Goal: Task Accomplishment & Management: Complete application form

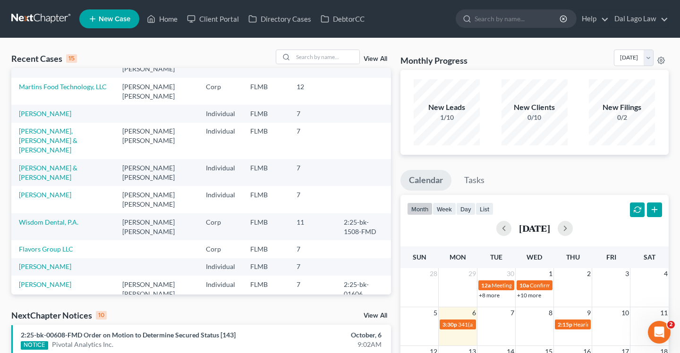
scroll to position [32, 0]
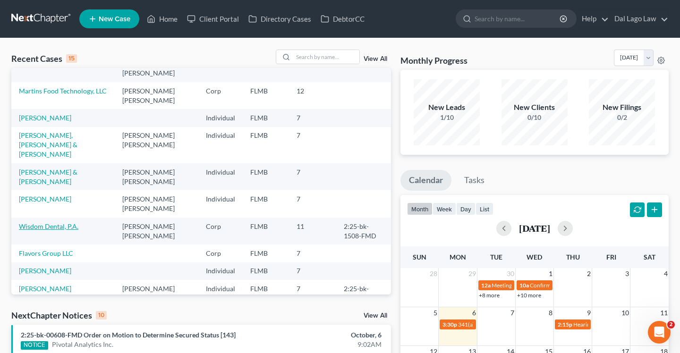
click at [52, 222] on link "Wisdom Dental, P.A." at bounding box center [48, 226] width 59 height 8
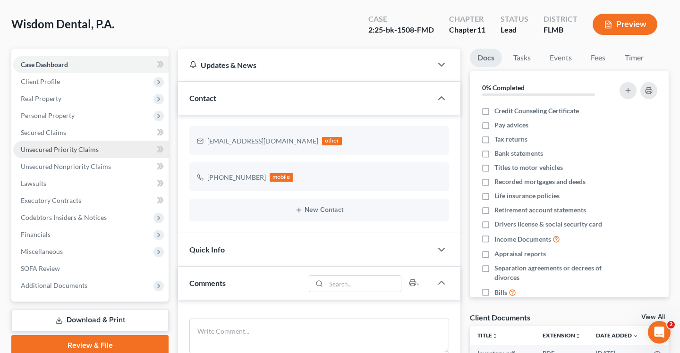
scroll to position [45, 0]
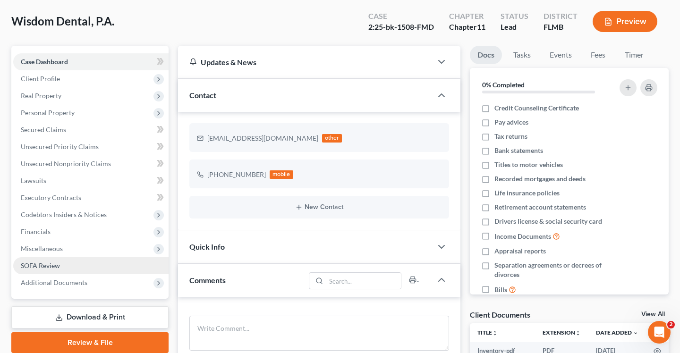
click at [49, 264] on span "SOFA Review" at bounding box center [40, 266] width 39 height 8
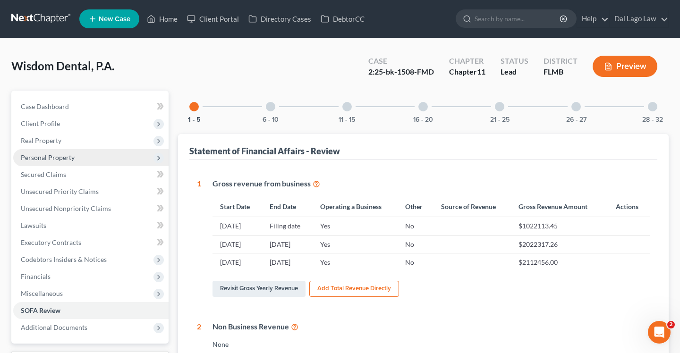
click at [59, 156] on span "Personal Property" at bounding box center [48, 157] width 54 height 8
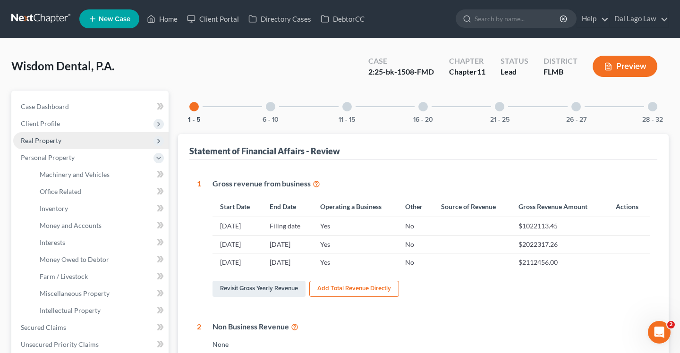
click at [51, 141] on span "Real Property" at bounding box center [41, 140] width 41 height 8
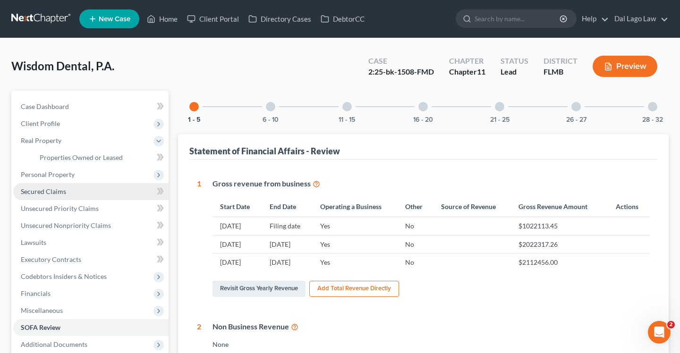
click at [62, 199] on link "Secured Claims" at bounding box center [90, 191] width 155 height 17
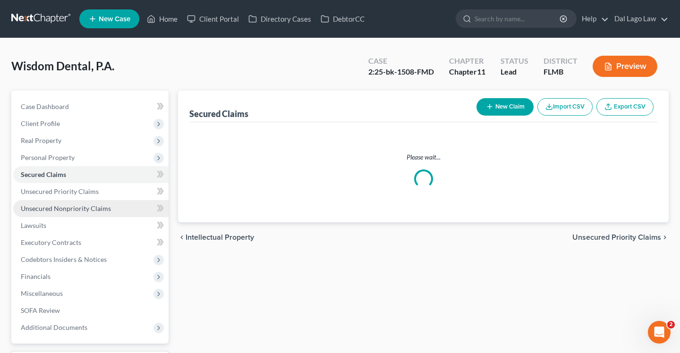
click at [50, 212] on link "Unsecured Nonpriority Claims" at bounding box center [90, 208] width 155 height 17
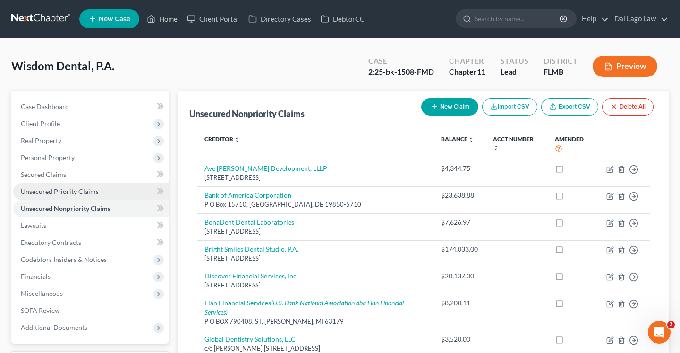
click at [49, 192] on span "Unsecured Priority Claims" at bounding box center [60, 191] width 78 height 8
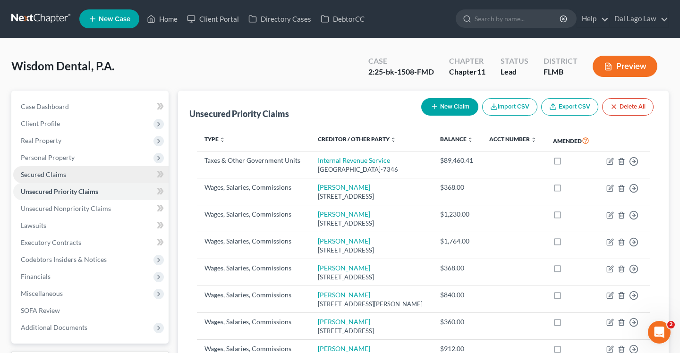
click at [43, 174] on span "Secured Claims" at bounding box center [43, 174] width 45 height 8
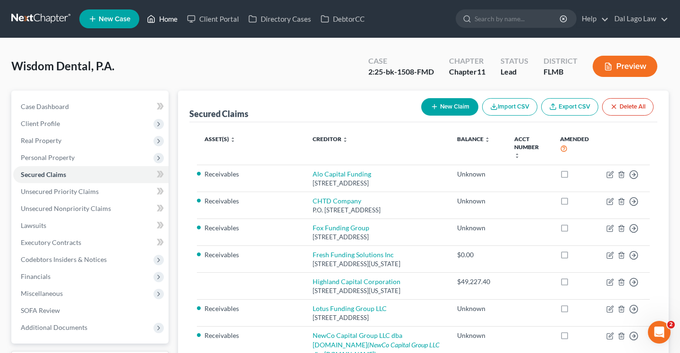
click at [167, 22] on link "Home" at bounding box center [162, 18] width 40 height 17
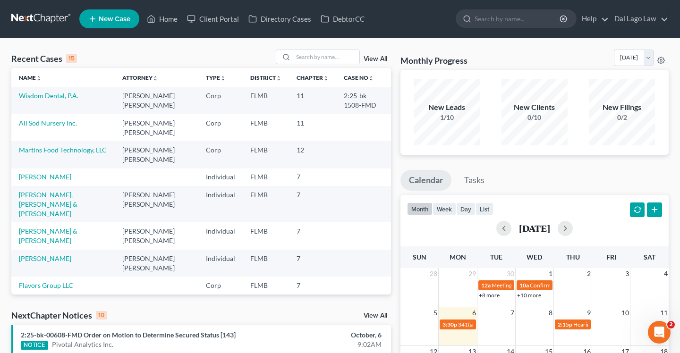
click at [45, 129] on td "All Sod Nursery Inc." at bounding box center [62, 127] width 103 height 27
click at [42, 125] on link "All Sod Nursery Inc." at bounding box center [48, 123] width 58 height 8
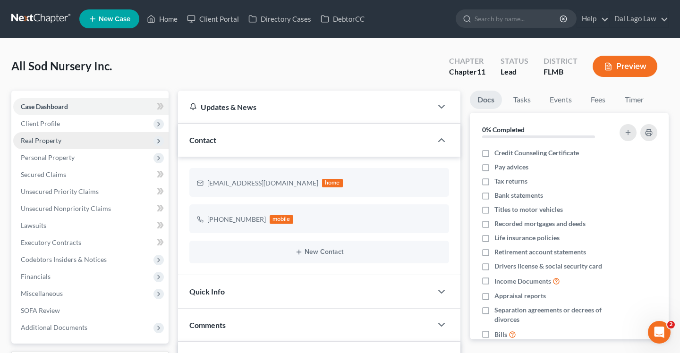
click at [59, 143] on span "Real Property" at bounding box center [41, 140] width 41 height 8
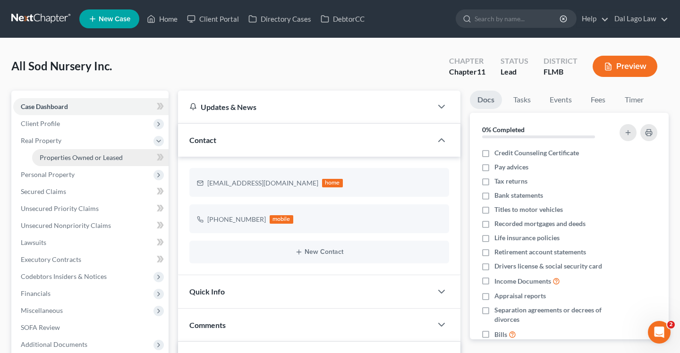
click at [70, 161] on link "Properties Owned or Leased" at bounding box center [100, 157] width 136 height 17
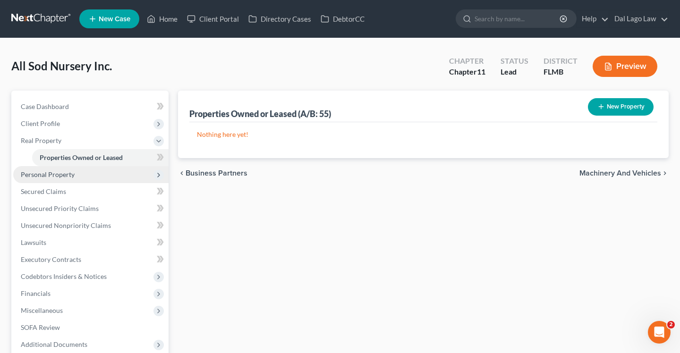
click at [67, 178] on span "Personal Property" at bounding box center [48, 174] width 54 height 8
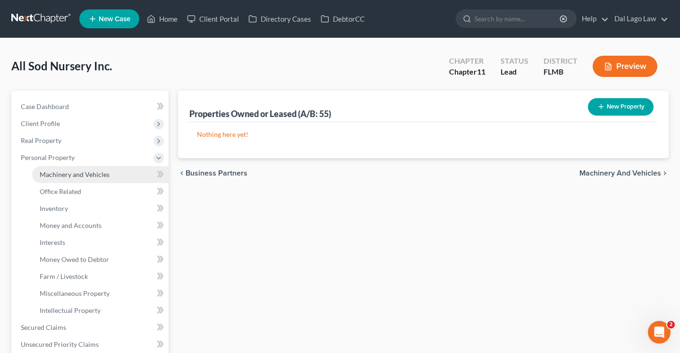
click at [68, 176] on span "Machinery and Vehicles" at bounding box center [75, 174] width 70 height 8
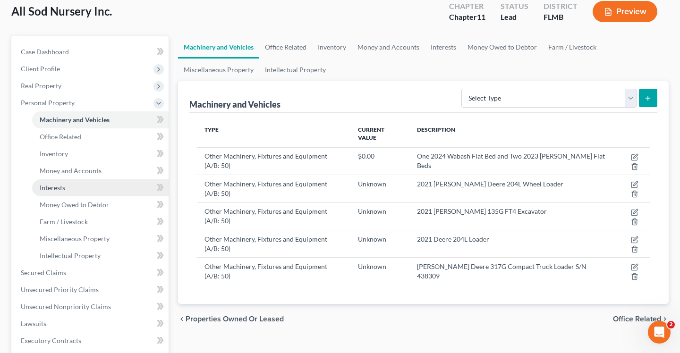
scroll to position [54, 0]
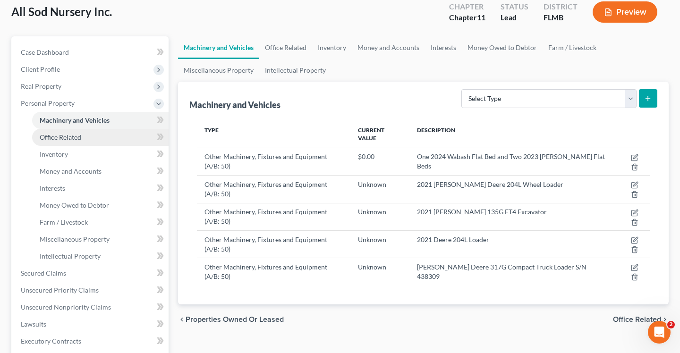
click at [68, 135] on span "Office Related" at bounding box center [61, 137] width 42 height 8
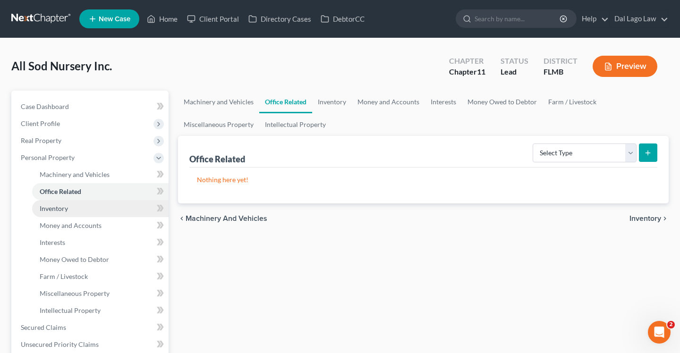
click at [66, 201] on link "Inventory" at bounding box center [100, 208] width 136 height 17
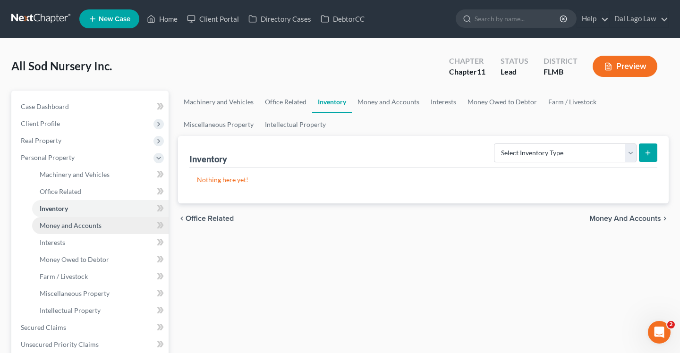
click at [69, 230] on link "Money and Accounts" at bounding box center [100, 225] width 136 height 17
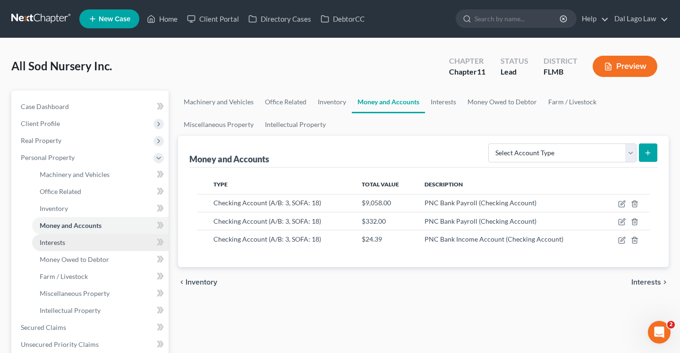
click at [71, 250] on link "Interests" at bounding box center [100, 242] width 136 height 17
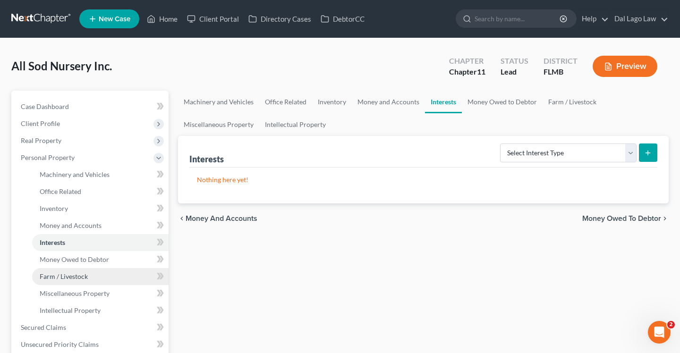
click at [74, 271] on link "Farm / Livestock" at bounding box center [100, 276] width 136 height 17
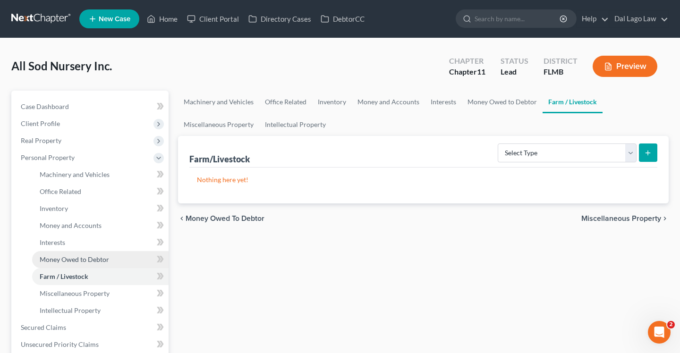
click at [70, 262] on span "Money Owed to Debtor" at bounding box center [74, 259] width 69 height 8
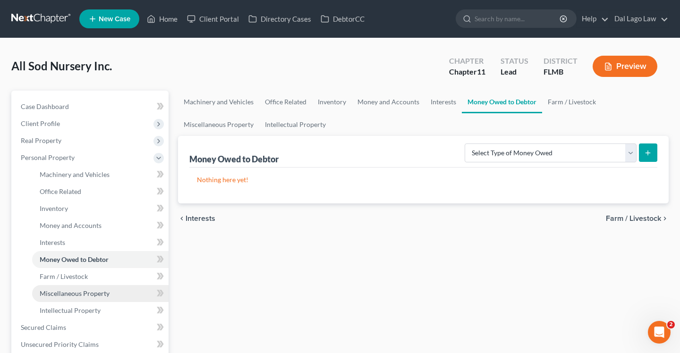
click at [73, 290] on span "Miscellaneous Property" at bounding box center [75, 293] width 70 height 8
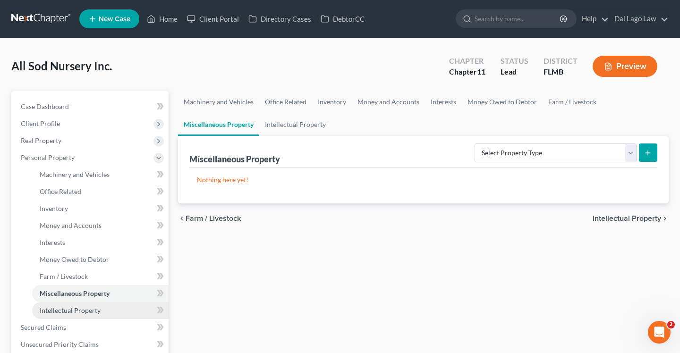
click at [73, 309] on span "Intellectual Property" at bounding box center [70, 310] width 61 height 8
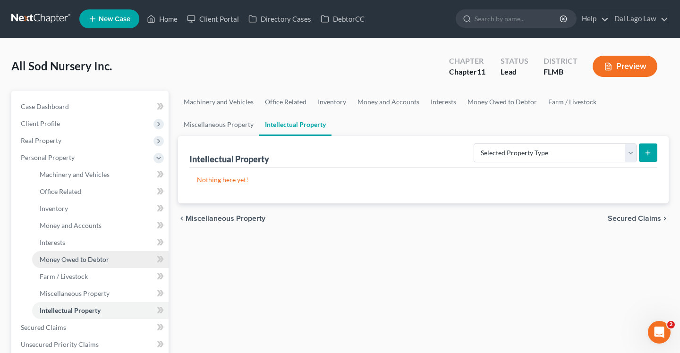
click at [73, 252] on link "Money Owed to Debtor" at bounding box center [100, 259] width 136 height 17
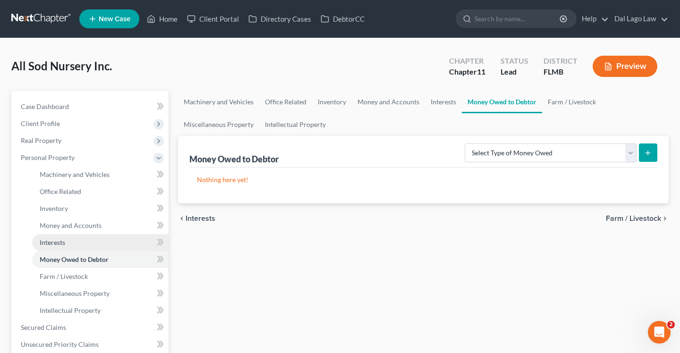
click at [71, 241] on link "Interests" at bounding box center [100, 242] width 136 height 17
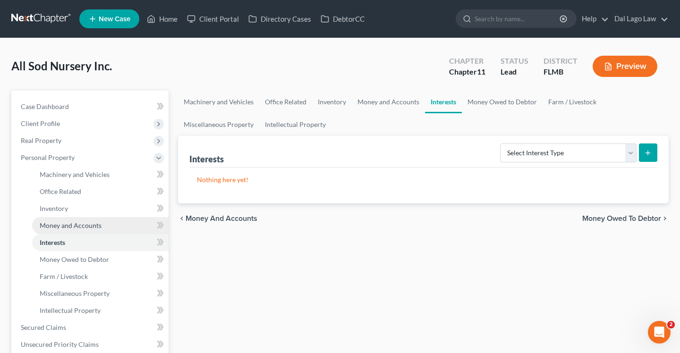
click at [72, 224] on span "Money and Accounts" at bounding box center [71, 225] width 62 height 8
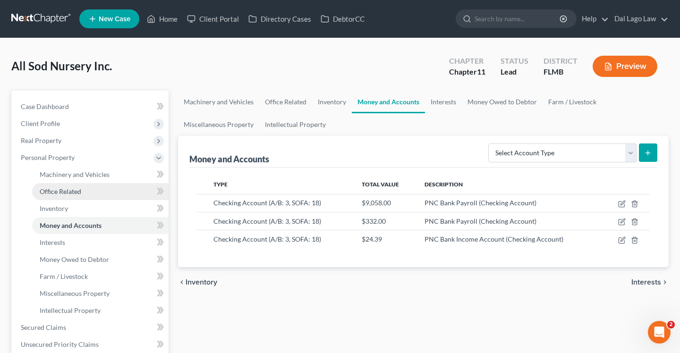
click at [79, 191] on span "Office Related" at bounding box center [61, 191] width 42 height 8
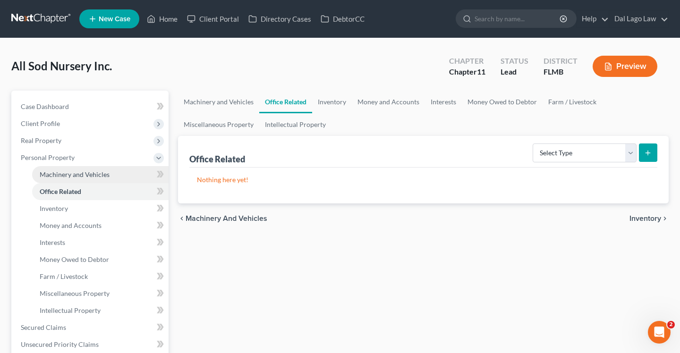
click at [85, 181] on link "Machinery and Vehicles" at bounding box center [100, 174] width 136 height 17
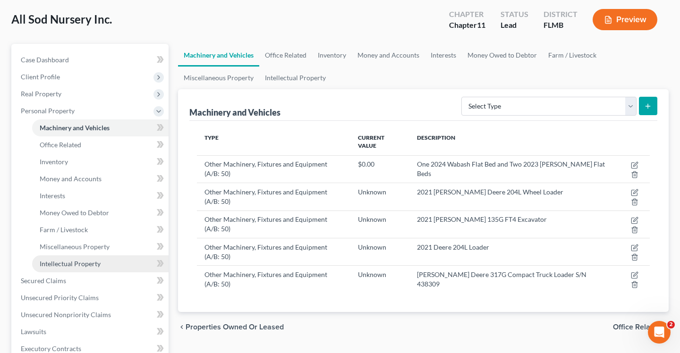
scroll to position [46, 0]
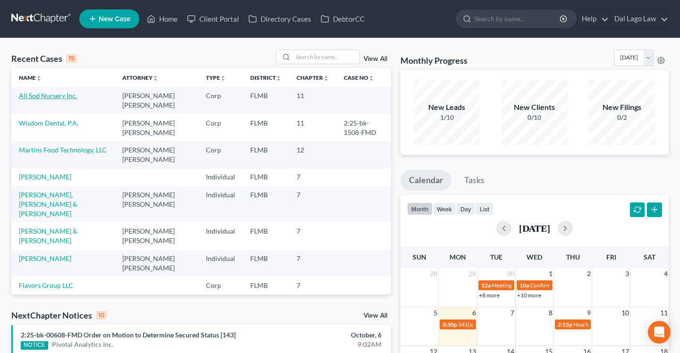
click at [67, 97] on link "All Sod Nursery Inc." at bounding box center [48, 96] width 58 height 8
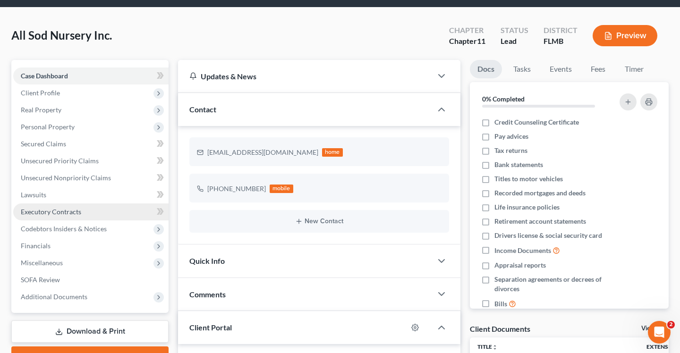
scroll to position [33, 0]
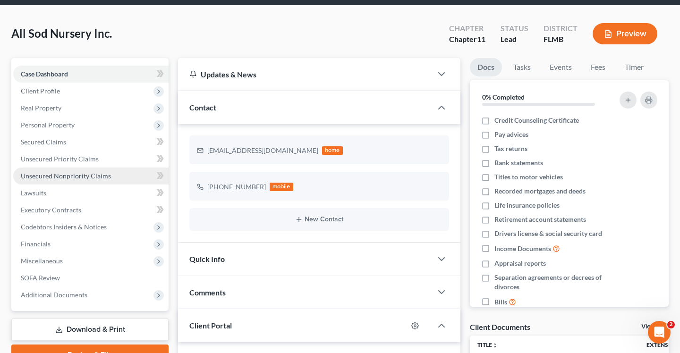
click at [66, 178] on span "Unsecured Nonpriority Claims" at bounding box center [66, 176] width 90 height 8
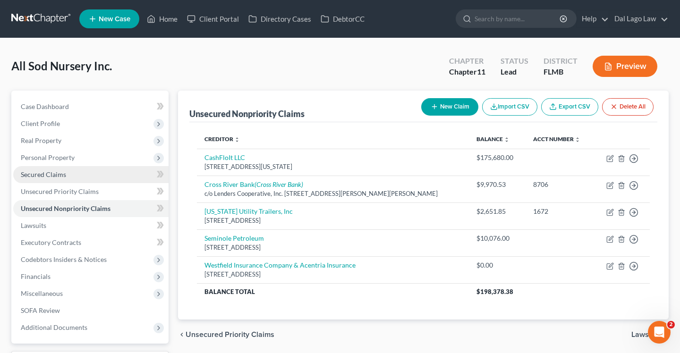
click at [62, 175] on span "Secured Claims" at bounding box center [43, 174] width 45 height 8
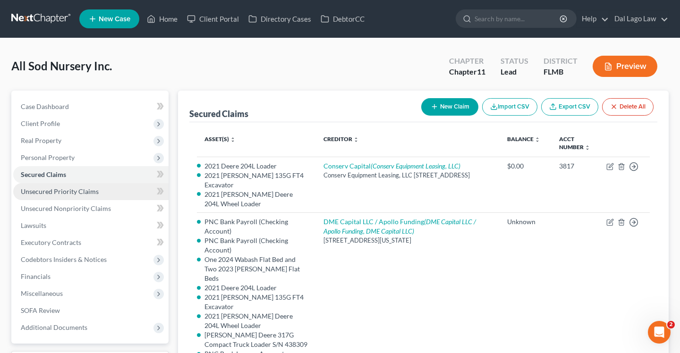
click at [65, 197] on link "Unsecured Priority Claims" at bounding box center [90, 191] width 155 height 17
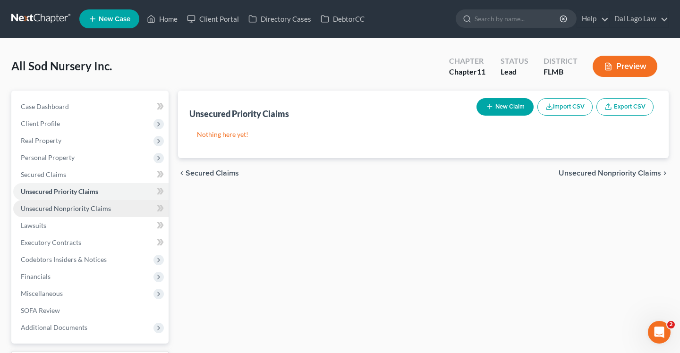
click at [64, 209] on span "Unsecured Nonpriority Claims" at bounding box center [66, 208] width 90 height 8
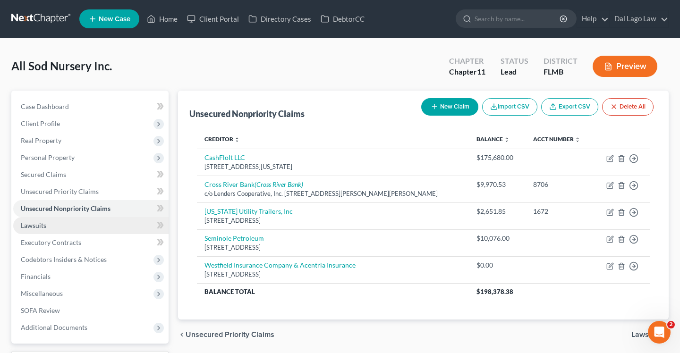
click at [60, 222] on link "Lawsuits" at bounding box center [90, 225] width 155 height 17
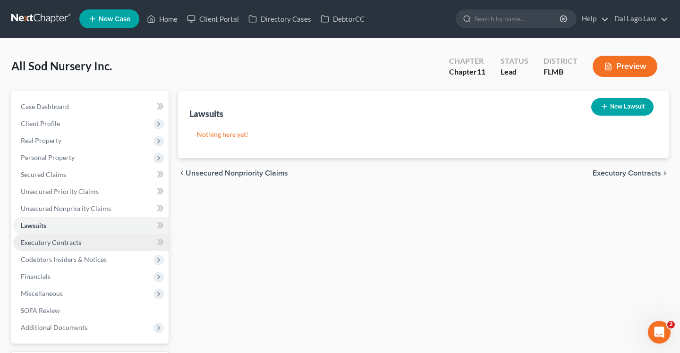
click at [62, 241] on span "Executory Contracts" at bounding box center [51, 242] width 60 height 8
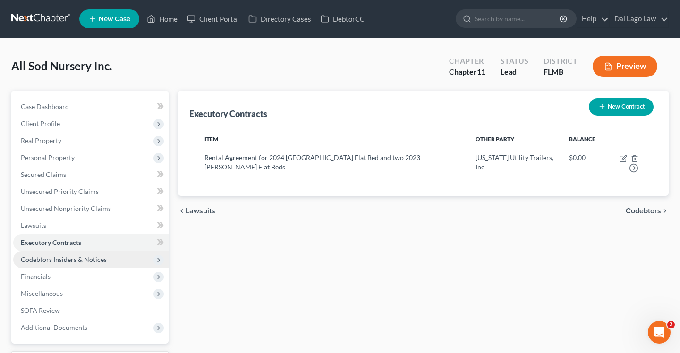
click at [62, 257] on span "Codebtors Insiders & Notices" at bounding box center [64, 259] width 86 height 8
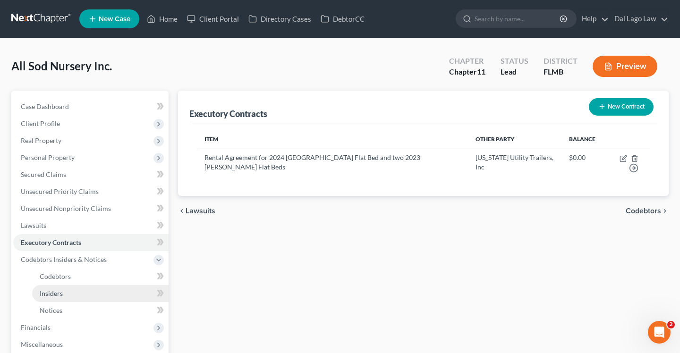
scroll to position [3, 0]
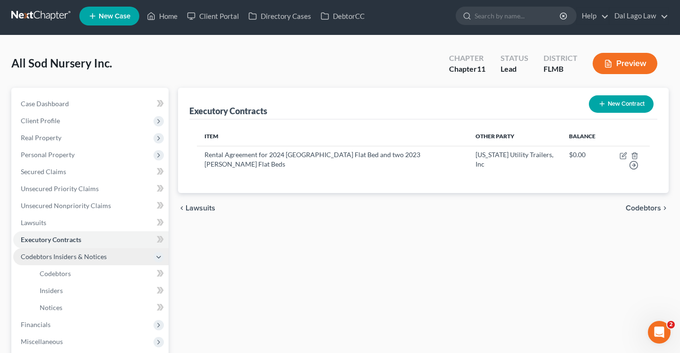
click at [68, 255] on span "Codebtors Insiders & Notices" at bounding box center [64, 257] width 86 height 8
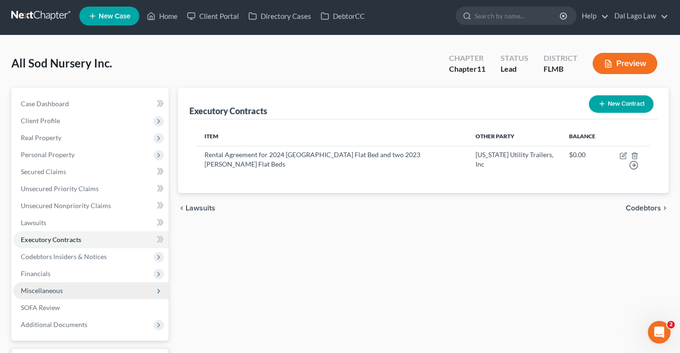
scroll to position [54, 0]
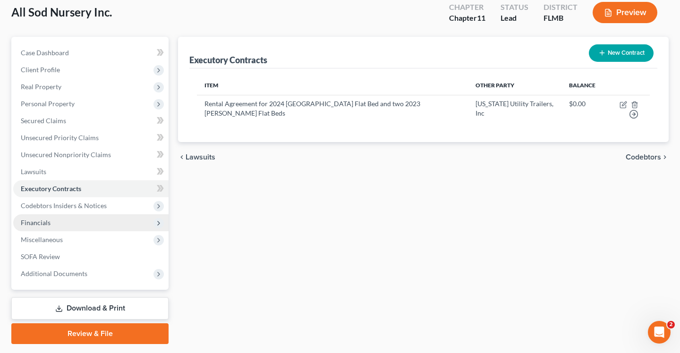
click at [49, 227] on span "Financials" at bounding box center [90, 222] width 155 height 17
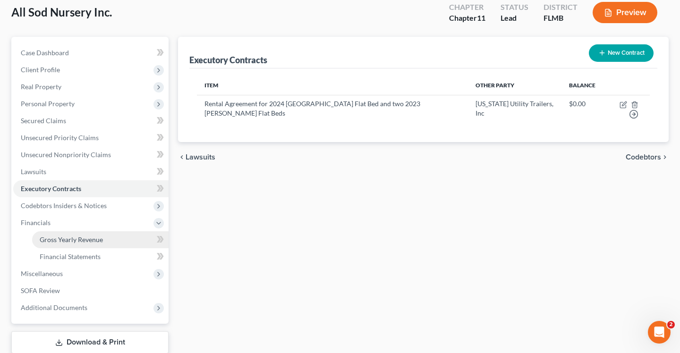
click at [85, 235] on link "Gross Yearly Revenue" at bounding box center [100, 239] width 136 height 17
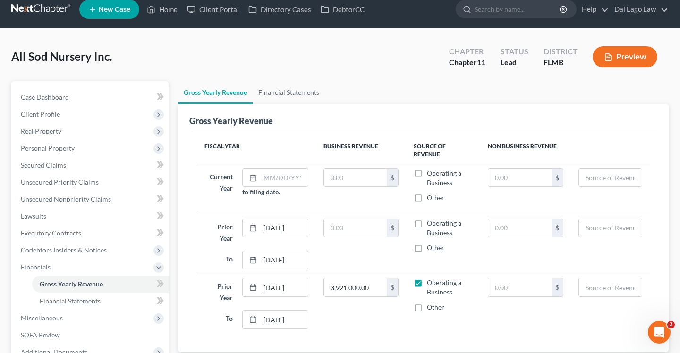
scroll to position [9, 0]
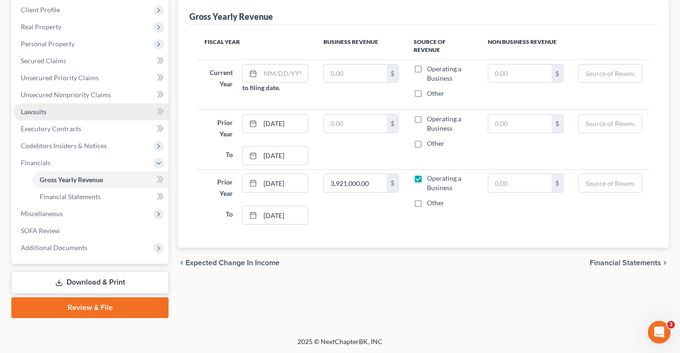
click at [45, 110] on span "Lawsuits" at bounding box center [33, 112] width 25 height 8
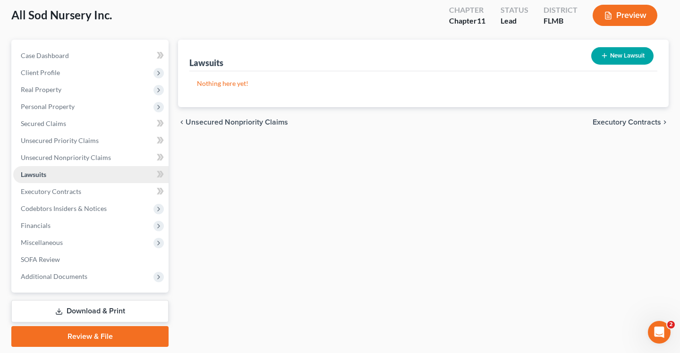
click at [78, 179] on link "Lawsuits" at bounding box center [90, 174] width 155 height 17
click at [70, 196] on link "Executory Contracts" at bounding box center [90, 191] width 155 height 17
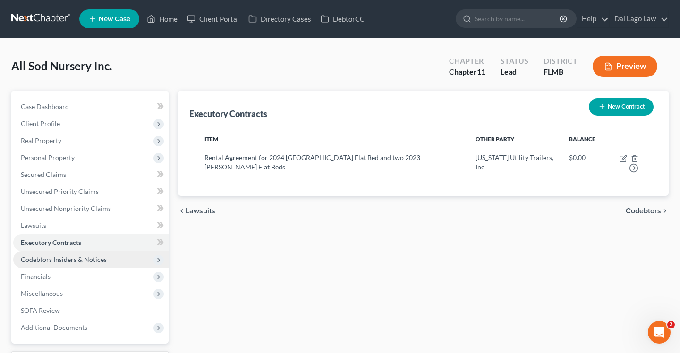
click at [111, 252] on span "Codebtors Insiders & Notices" at bounding box center [90, 259] width 155 height 17
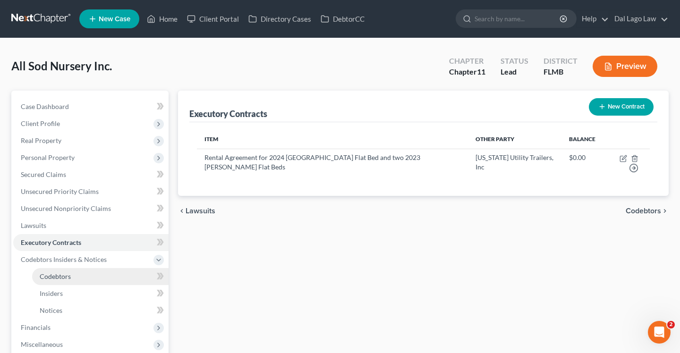
click at [103, 277] on link "Codebtors" at bounding box center [100, 276] width 136 height 17
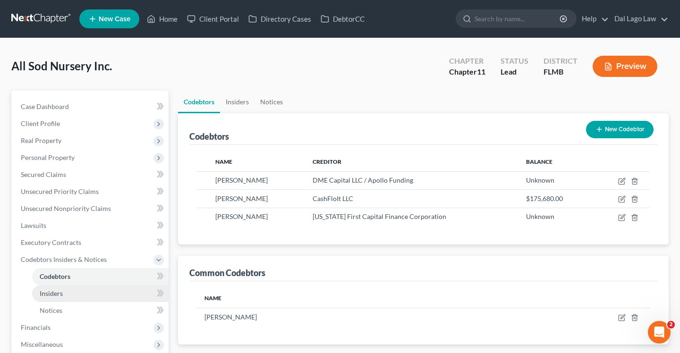
click at [97, 300] on link "Insiders" at bounding box center [100, 293] width 136 height 17
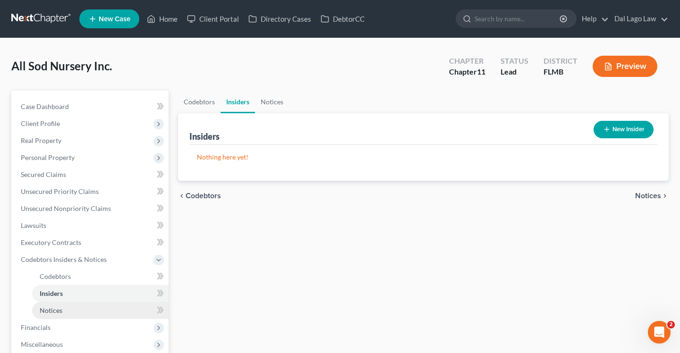
click at [71, 309] on link "Notices" at bounding box center [100, 310] width 136 height 17
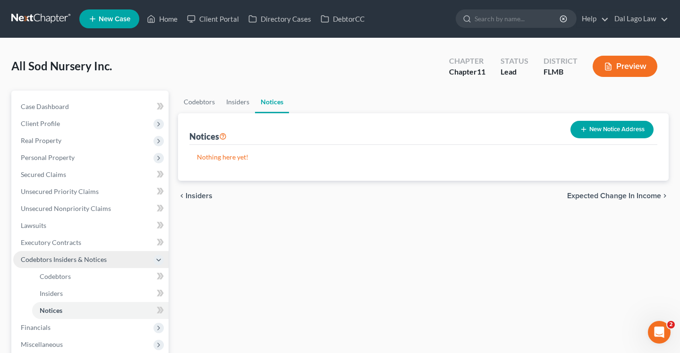
click at [91, 254] on span "Codebtors Insiders & Notices" at bounding box center [90, 259] width 155 height 17
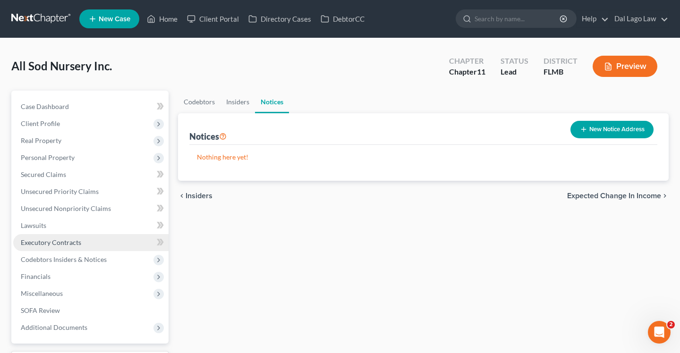
click at [83, 239] on link "Executory Contracts" at bounding box center [90, 242] width 155 height 17
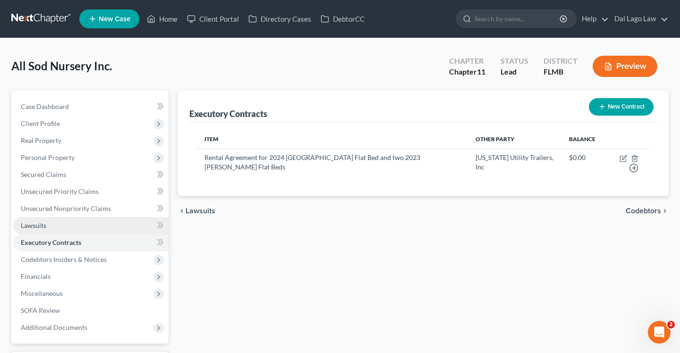
click at [53, 231] on link "Lawsuits" at bounding box center [90, 225] width 155 height 17
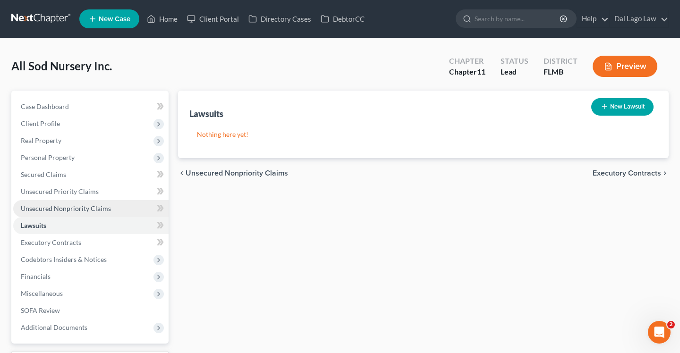
click at [93, 201] on link "Unsecured Nonpriority Claims" at bounding box center [90, 208] width 155 height 17
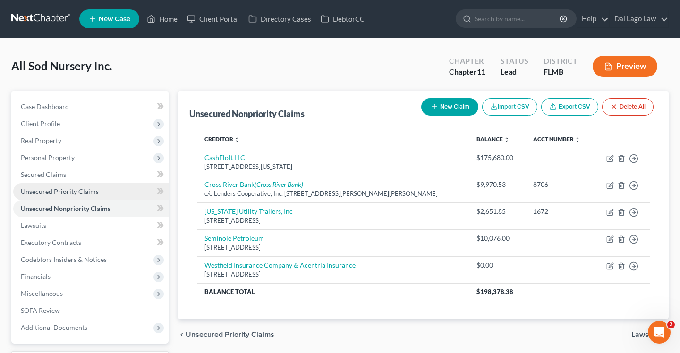
click at [72, 190] on span "Unsecured Priority Claims" at bounding box center [60, 191] width 78 height 8
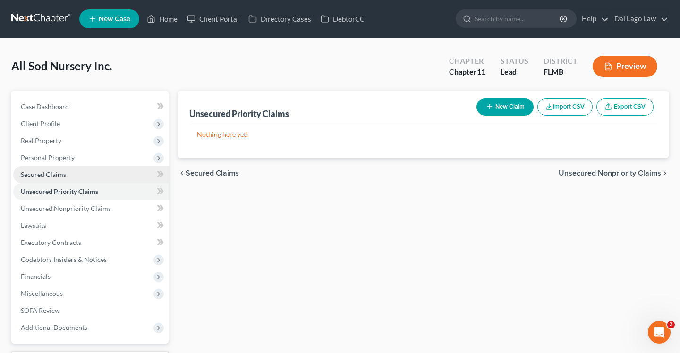
click at [67, 178] on link "Secured Claims" at bounding box center [90, 174] width 155 height 17
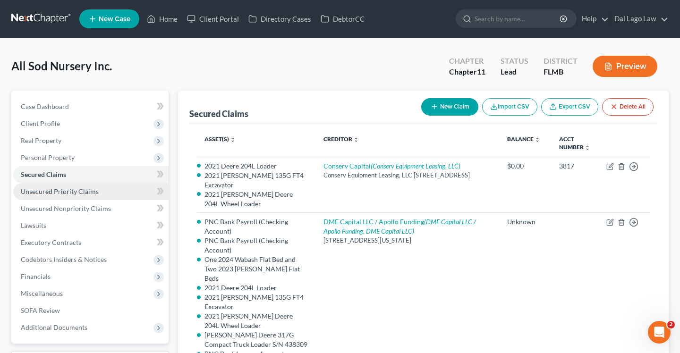
click at [80, 194] on span "Unsecured Priority Claims" at bounding box center [60, 191] width 78 height 8
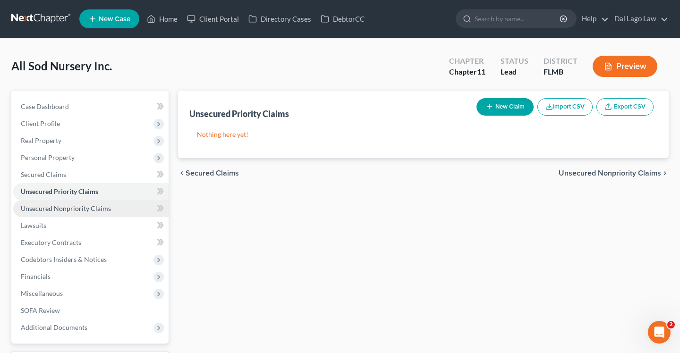
click at [76, 211] on span "Unsecured Nonpriority Claims" at bounding box center [66, 208] width 90 height 8
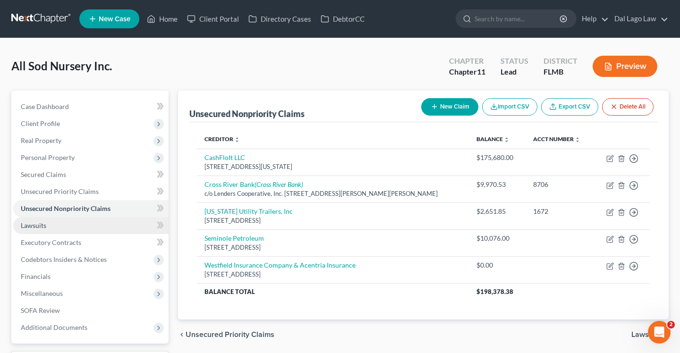
click at [67, 224] on link "Lawsuits" at bounding box center [90, 225] width 155 height 17
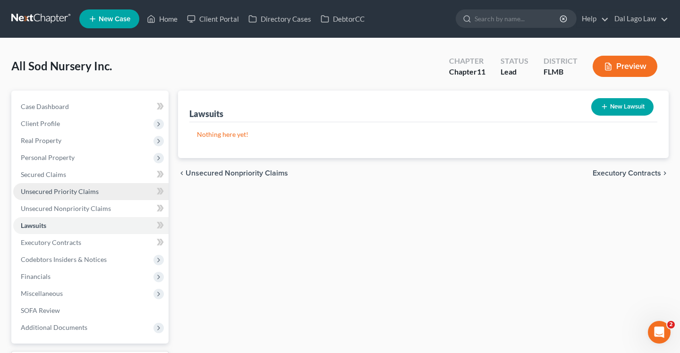
click at [71, 184] on link "Unsecured Priority Claims" at bounding box center [90, 191] width 155 height 17
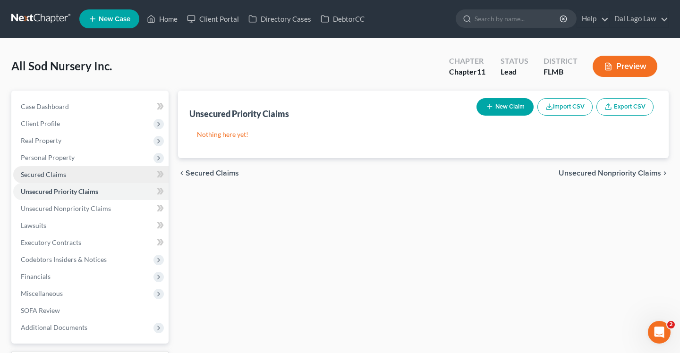
click at [55, 170] on link "Secured Claims" at bounding box center [90, 174] width 155 height 17
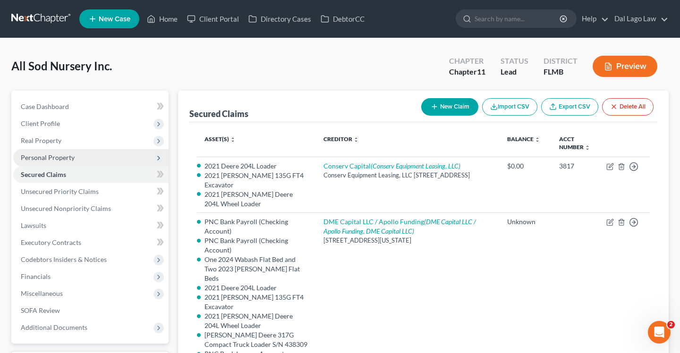
click at [58, 158] on span "Personal Property" at bounding box center [48, 157] width 54 height 8
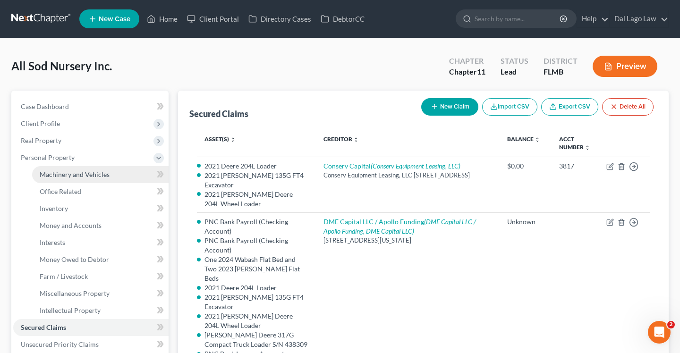
click at [59, 173] on span "Machinery and Vehicles" at bounding box center [75, 174] width 70 height 8
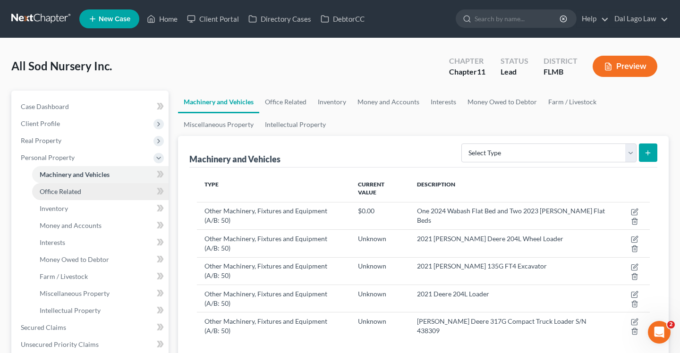
click at [61, 190] on span "Office Related" at bounding box center [61, 191] width 42 height 8
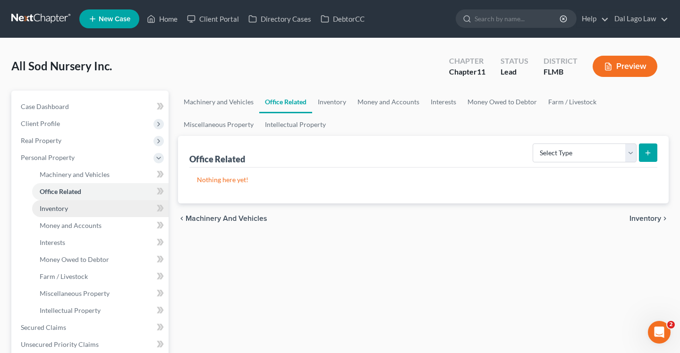
click at [64, 209] on span "Inventory" at bounding box center [54, 208] width 28 height 8
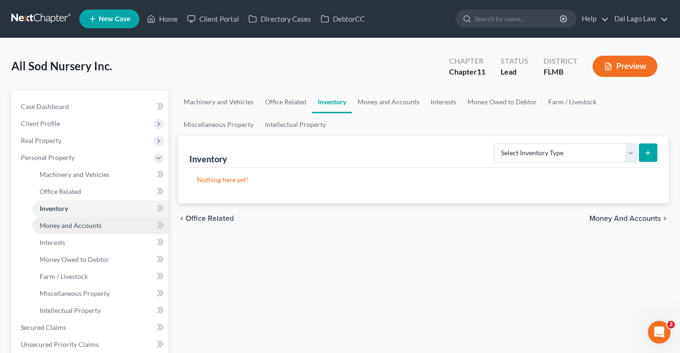
click at [64, 224] on span "Money and Accounts" at bounding box center [71, 225] width 62 height 8
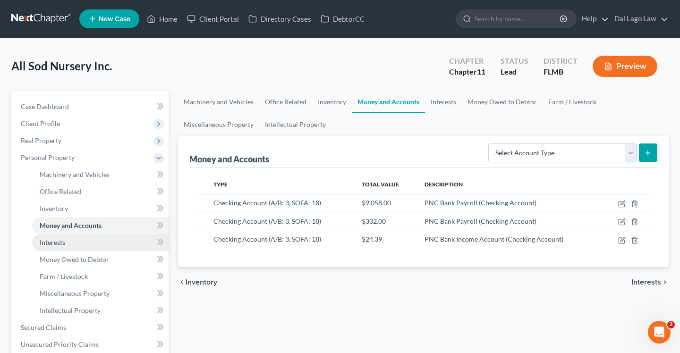
click at [57, 243] on span "Interests" at bounding box center [52, 242] width 25 height 8
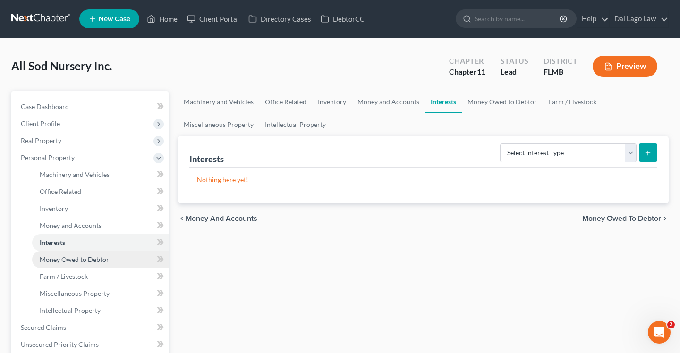
click at [56, 257] on span "Money Owed to Debtor" at bounding box center [74, 259] width 69 height 8
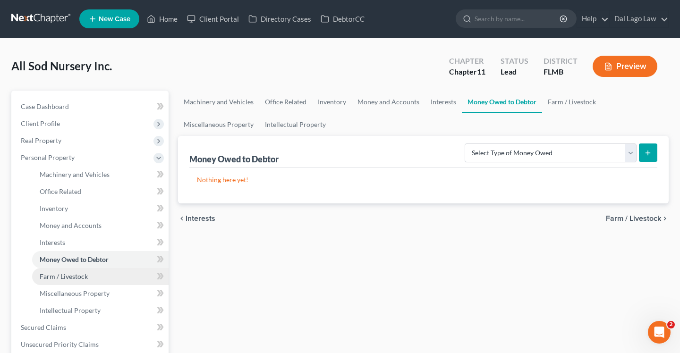
click at [57, 277] on span "Farm / Livestock" at bounding box center [64, 276] width 48 height 8
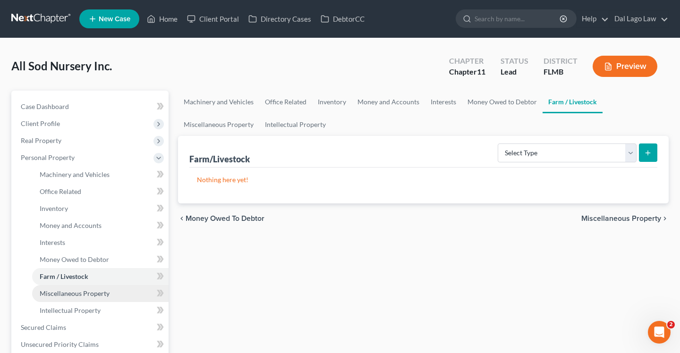
click at [57, 288] on link "Miscellaneous Property" at bounding box center [100, 293] width 136 height 17
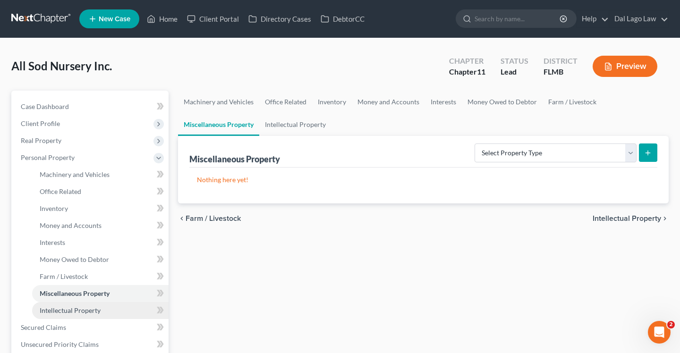
click at [57, 302] on link "Intellectual Property" at bounding box center [100, 310] width 136 height 17
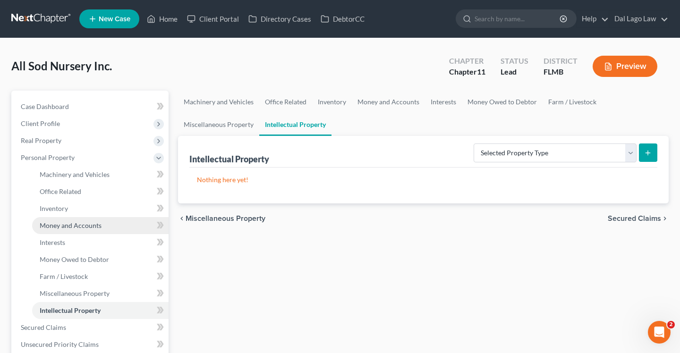
click at [58, 217] on link "Money and Accounts" at bounding box center [100, 225] width 136 height 17
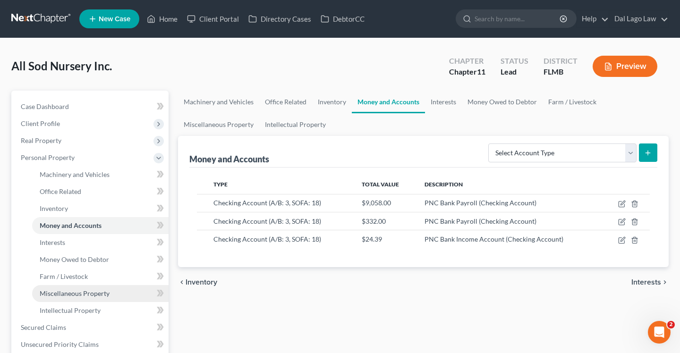
scroll to position [184, 0]
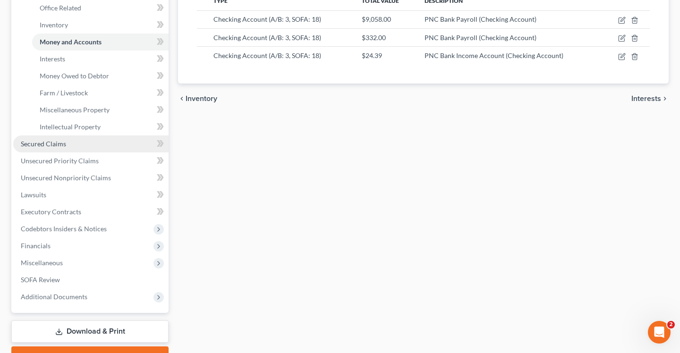
click at [79, 147] on link "Secured Claims" at bounding box center [90, 144] width 155 height 17
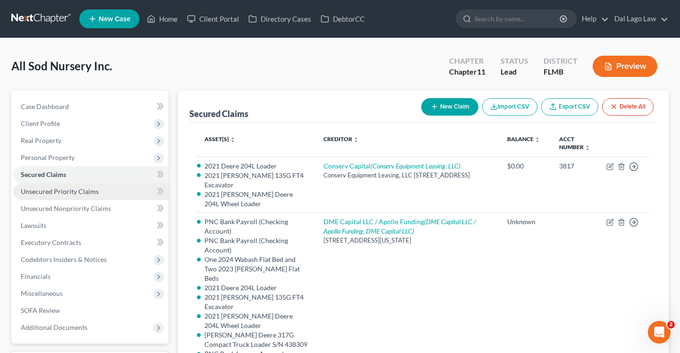
click at [43, 195] on span "Unsecured Priority Claims" at bounding box center [60, 191] width 78 height 8
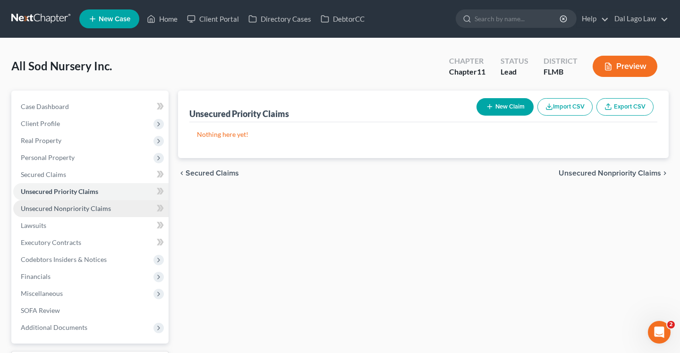
click at [65, 207] on span "Unsecured Nonpriority Claims" at bounding box center [66, 208] width 90 height 8
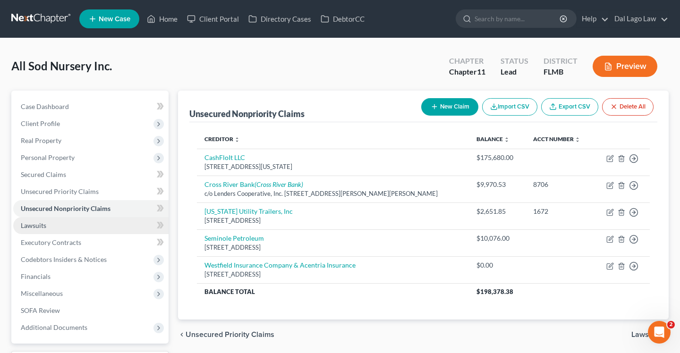
click at [54, 224] on link "Lawsuits" at bounding box center [90, 225] width 155 height 17
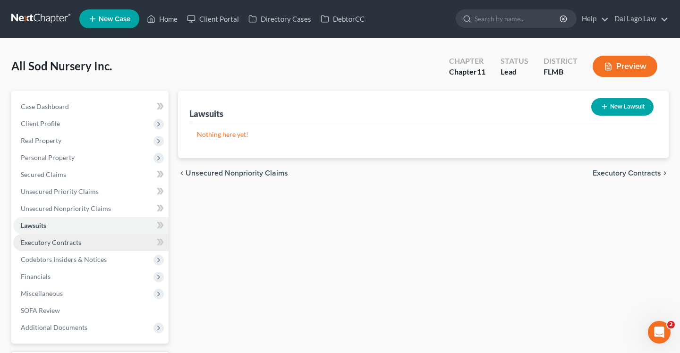
click at [56, 241] on span "Executory Contracts" at bounding box center [51, 242] width 60 height 8
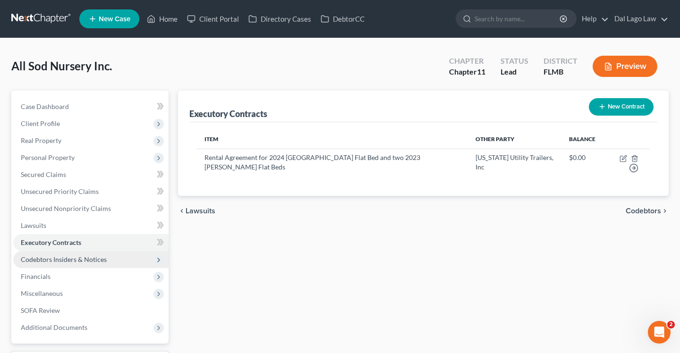
click at [58, 262] on span "Codebtors Insiders & Notices" at bounding box center [64, 259] width 86 height 8
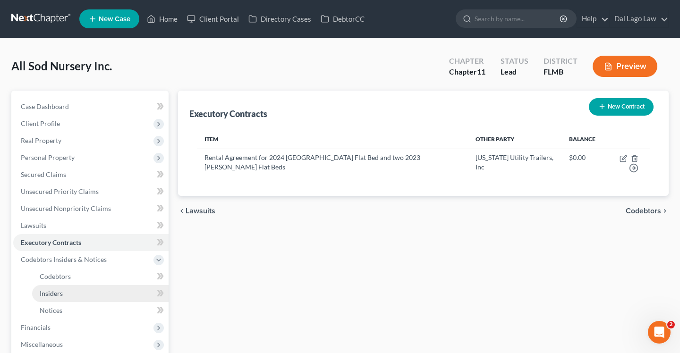
click at [48, 294] on span "Insiders" at bounding box center [51, 293] width 23 height 8
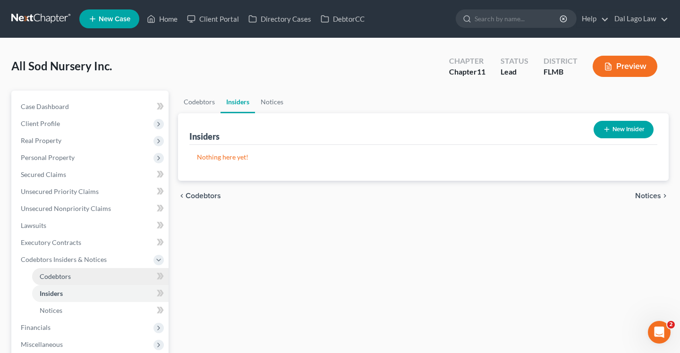
click at [54, 275] on span "Codebtors" at bounding box center [55, 276] width 31 height 8
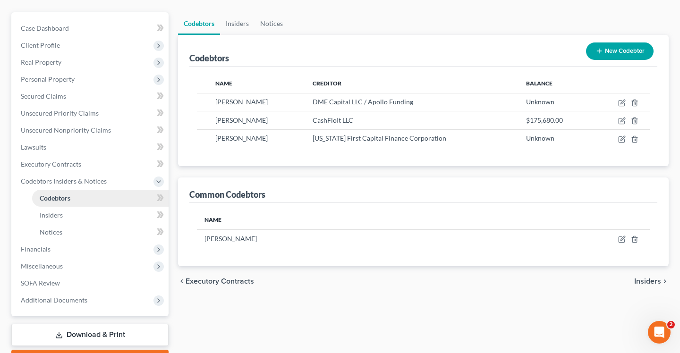
scroll to position [83, 0]
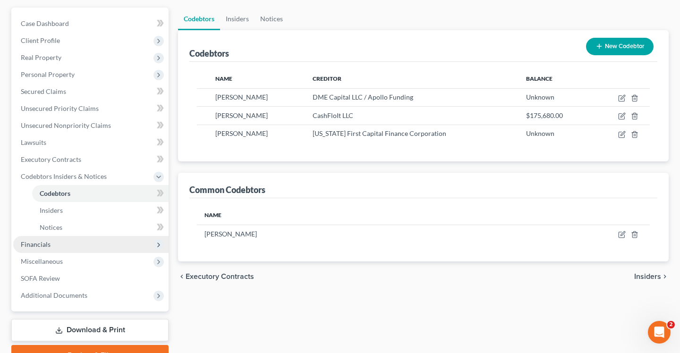
click at [58, 240] on span "Financials" at bounding box center [90, 244] width 155 height 17
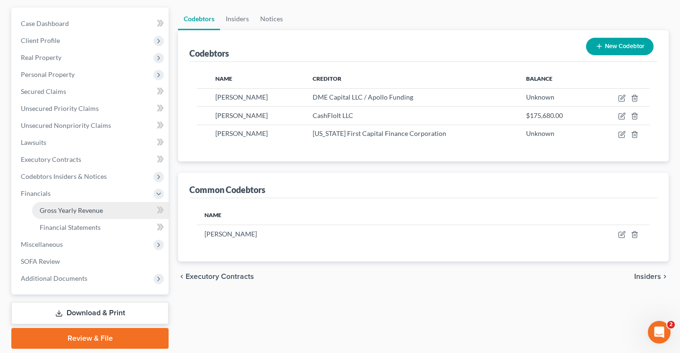
click at [70, 217] on link "Gross Yearly Revenue" at bounding box center [100, 210] width 136 height 17
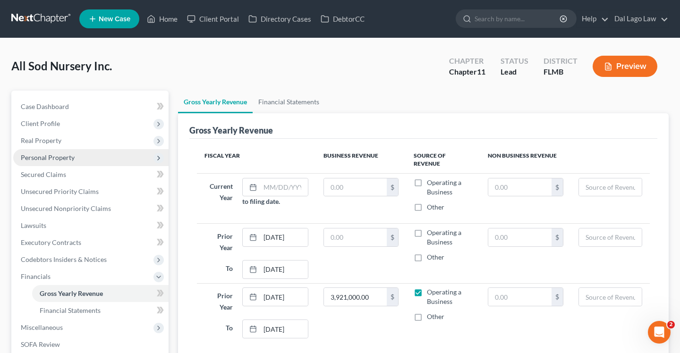
click at [65, 159] on span "Personal Property" at bounding box center [48, 157] width 54 height 8
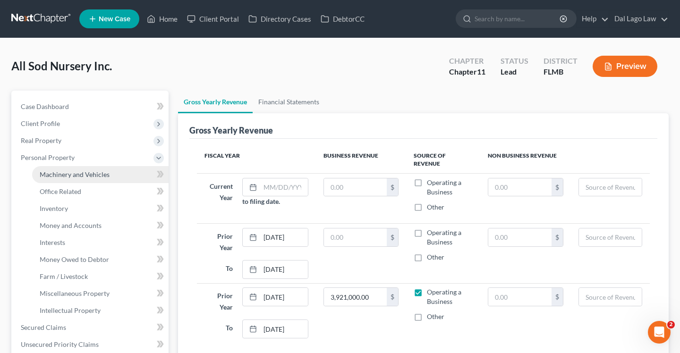
click at [62, 177] on span "Machinery and Vehicles" at bounding box center [75, 174] width 70 height 8
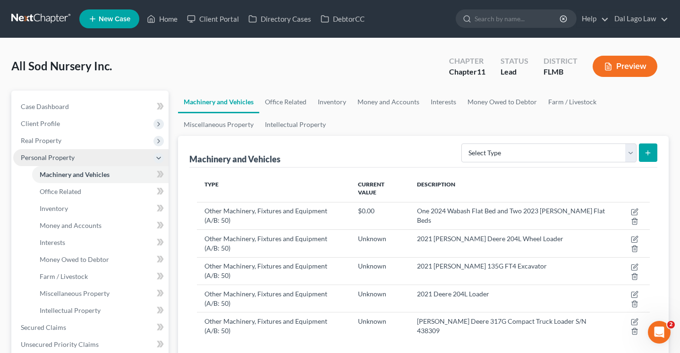
click at [51, 162] on span "Personal Property" at bounding box center [90, 157] width 155 height 17
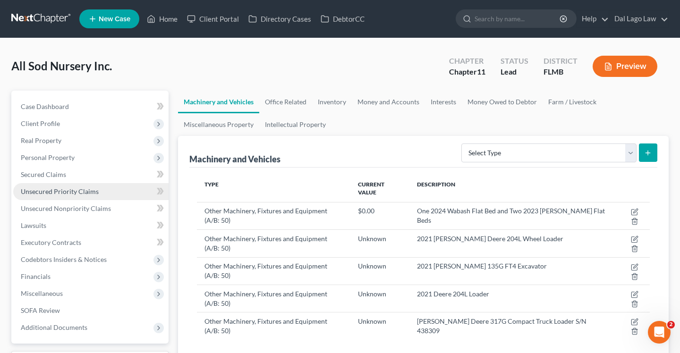
click at [54, 184] on link "Unsecured Priority Claims" at bounding box center [90, 191] width 155 height 17
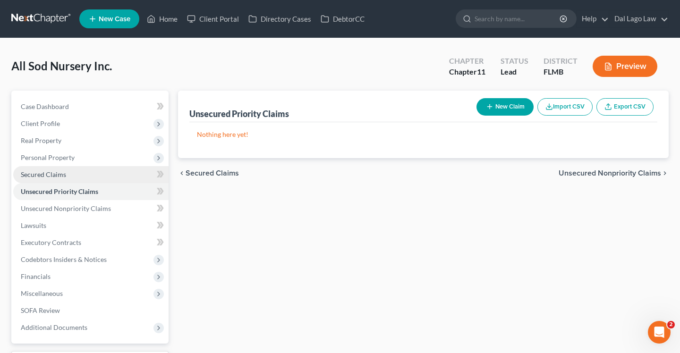
click at [51, 172] on span "Secured Claims" at bounding box center [43, 174] width 45 height 8
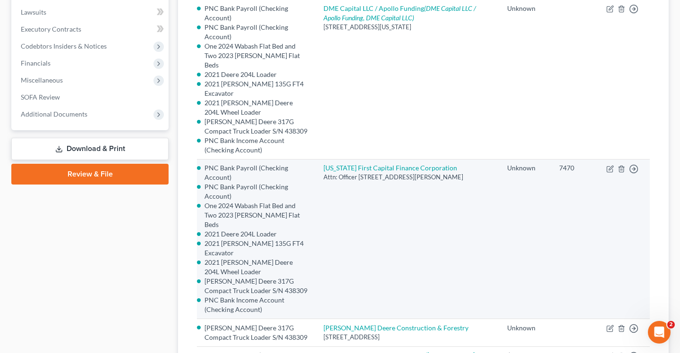
scroll to position [70, 0]
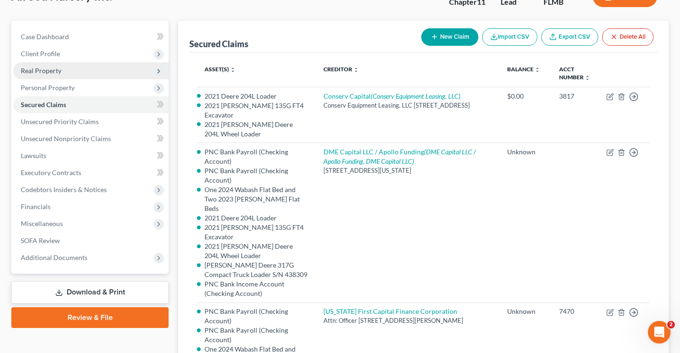
click at [66, 73] on span "Real Property" at bounding box center [90, 70] width 155 height 17
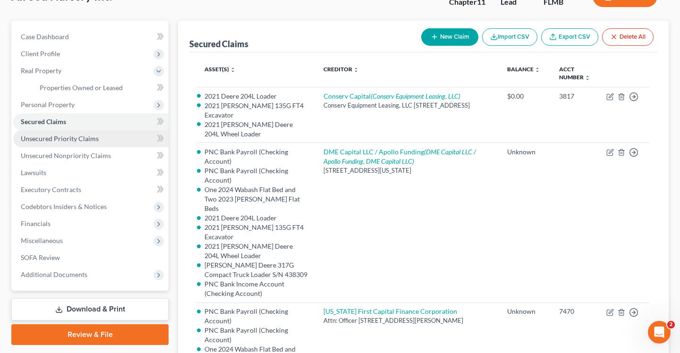
click at [62, 133] on link "Unsecured Priority Claims" at bounding box center [90, 138] width 155 height 17
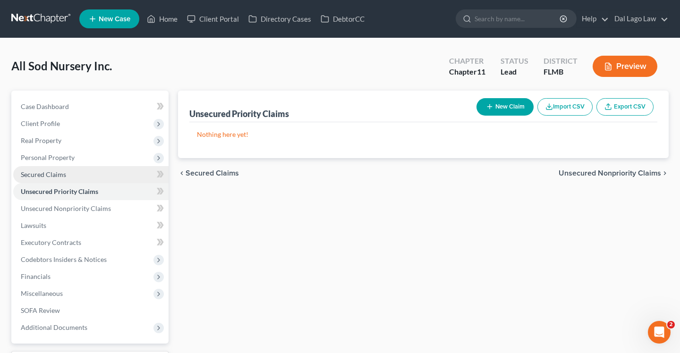
click at [56, 166] on link "Secured Claims" at bounding box center [90, 174] width 155 height 17
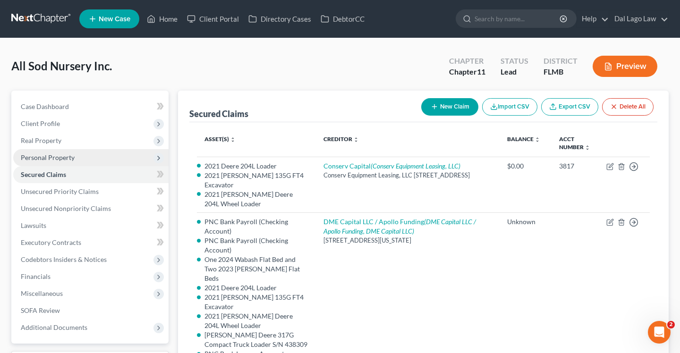
click at [61, 157] on span "Personal Property" at bounding box center [48, 157] width 54 height 8
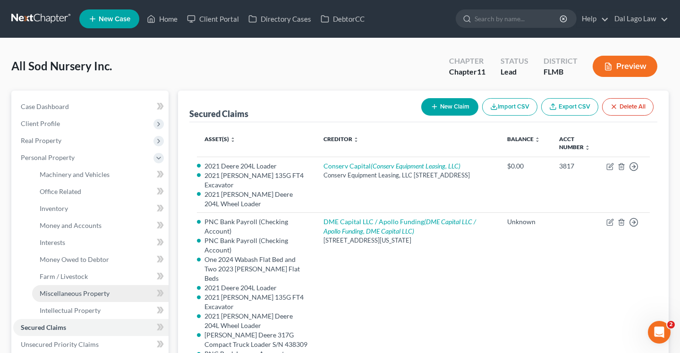
click at [106, 301] on link "Miscellaneous Property" at bounding box center [100, 293] width 136 height 17
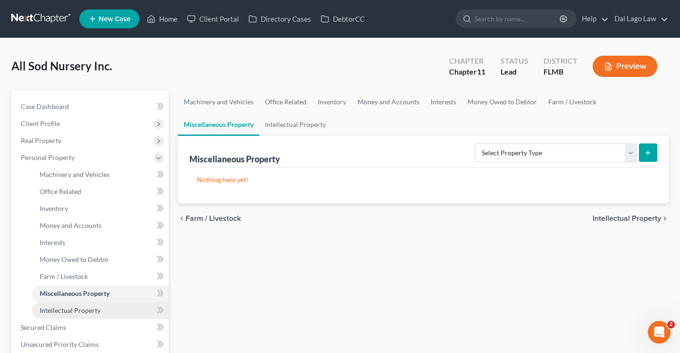
click at [102, 308] on link "Intellectual Property" at bounding box center [100, 310] width 136 height 17
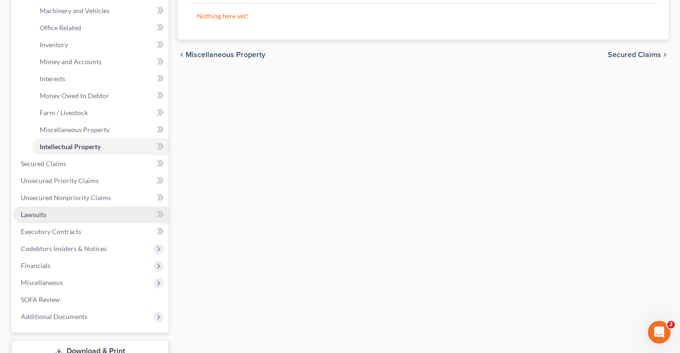
click at [65, 214] on link "Lawsuits" at bounding box center [90, 214] width 155 height 17
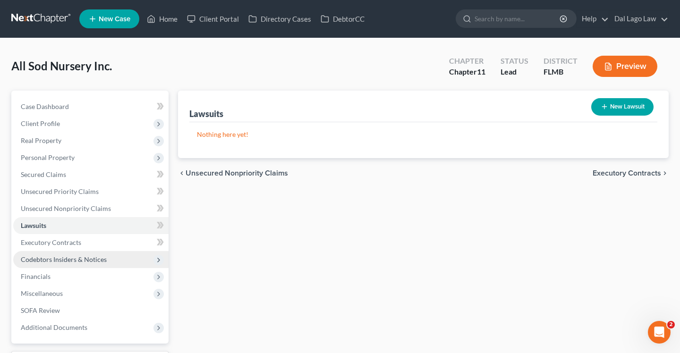
click at [68, 263] on span "Codebtors Insiders & Notices" at bounding box center [64, 259] width 86 height 8
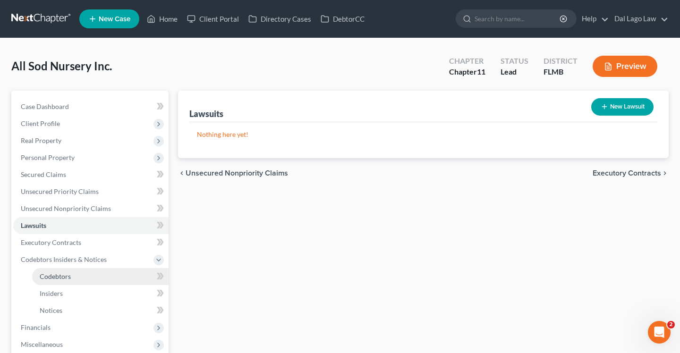
click at [71, 282] on link "Codebtors" at bounding box center [100, 276] width 136 height 17
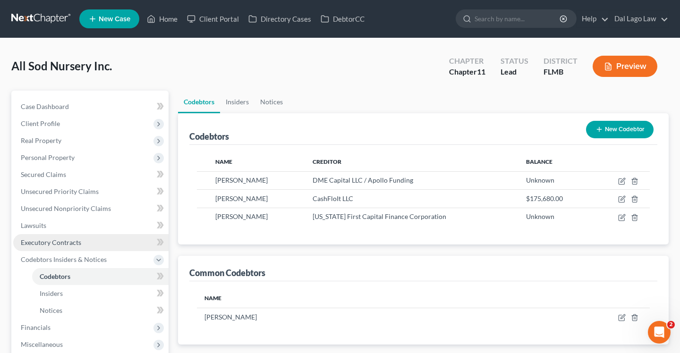
click at [81, 245] on link "Executory Contracts" at bounding box center [90, 242] width 155 height 17
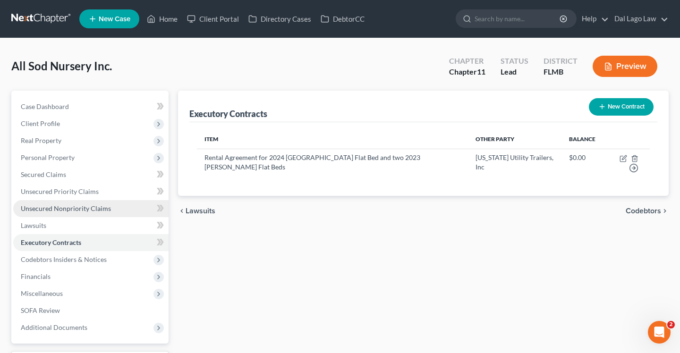
scroll to position [25, 0]
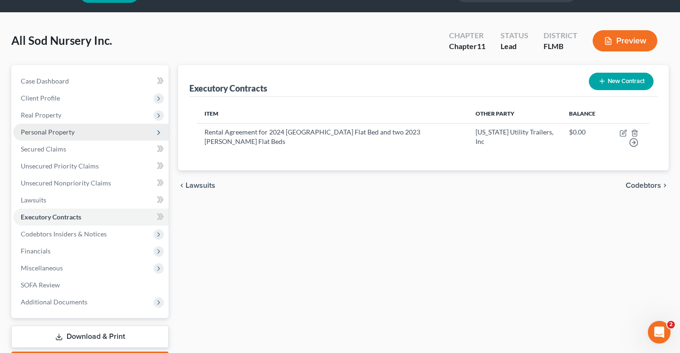
click at [81, 137] on span "Personal Property" at bounding box center [90, 132] width 155 height 17
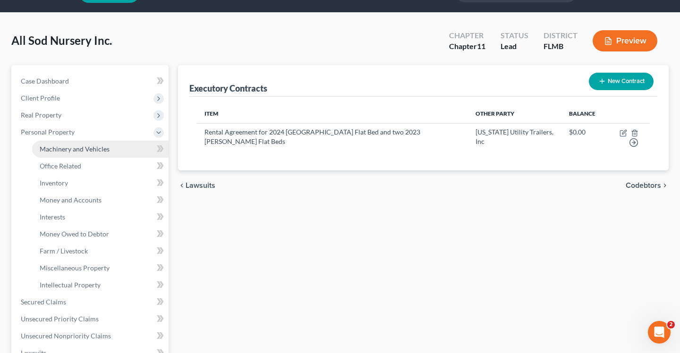
click at [82, 150] on span "Machinery and Vehicles" at bounding box center [75, 149] width 70 height 8
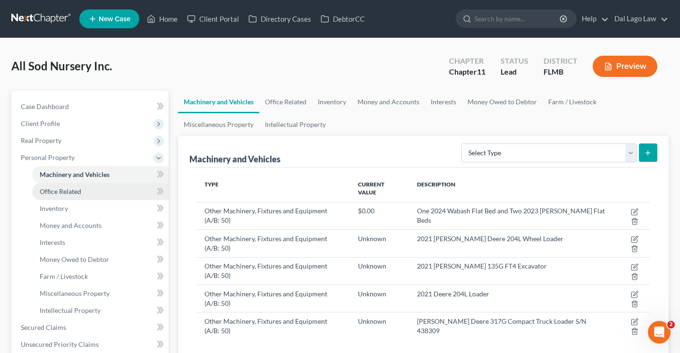
click at [76, 188] on span "Office Related" at bounding box center [61, 191] width 42 height 8
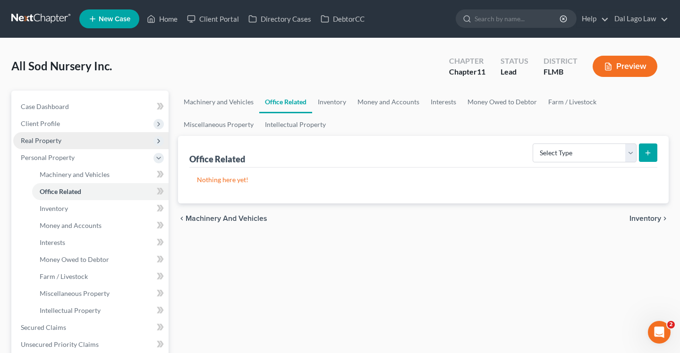
click at [52, 144] on span "Real Property" at bounding box center [90, 140] width 155 height 17
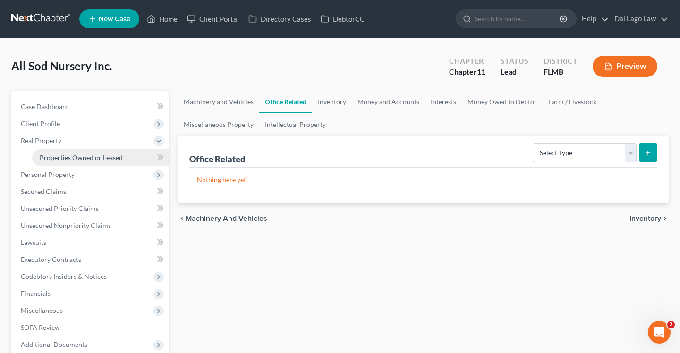
click at [76, 160] on span "Properties Owned or Leased" at bounding box center [81, 157] width 83 height 8
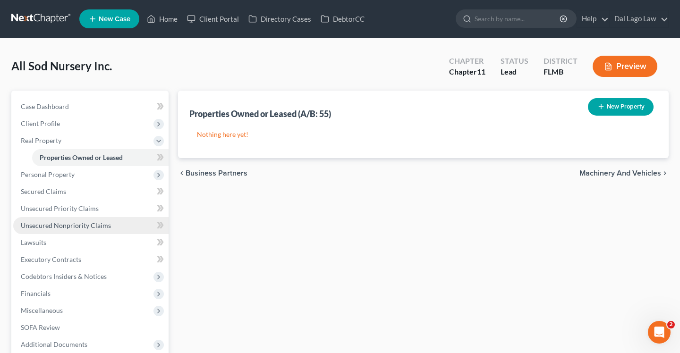
click at [69, 227] on span "Unsecured Nonpriority Claims" at bounding box center [66, 225] width 90 height 8
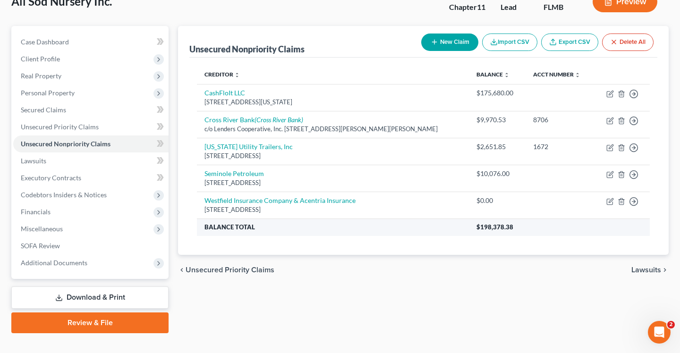
scroll to position [71, 0]
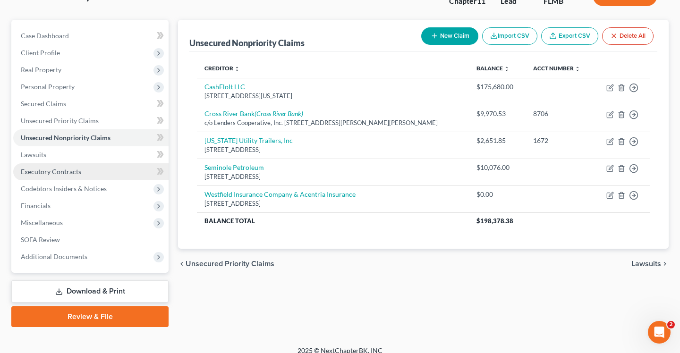
click at [85, 172] on link "Executory Contracts" at bounding box center [90, 171] width 155 height 17
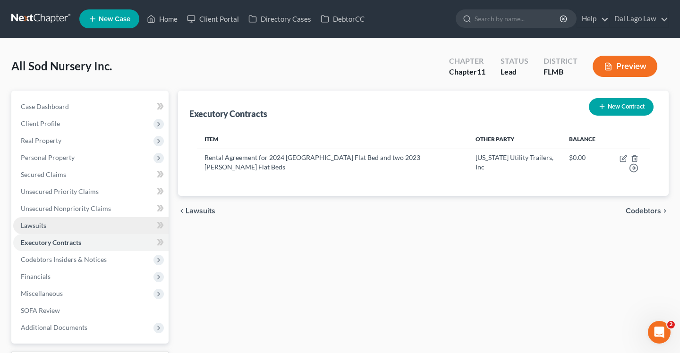
click at [55, 222] on link "Lawsuits" at bounding box center [90, 225] width 155 height 17
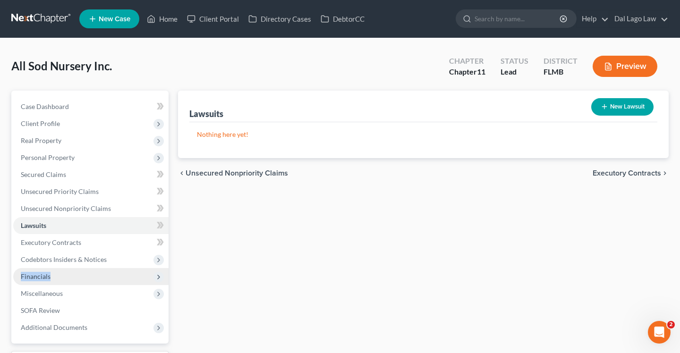
click at [65, 271] on span "Financials" at bounding box center [90, 276] width 155 height 17
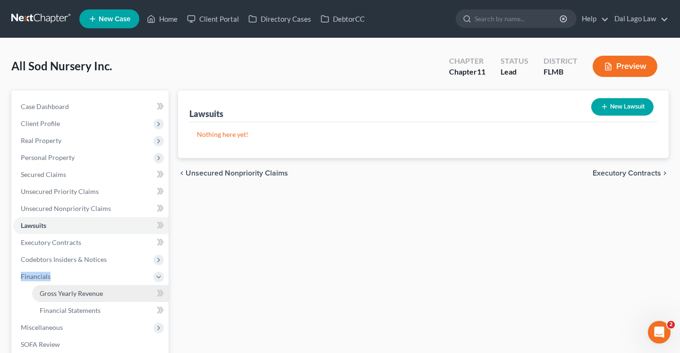
click at [79, 299] on link "Gross Yearly Revenue" at bounding box center [100, 293] width 136 height 17
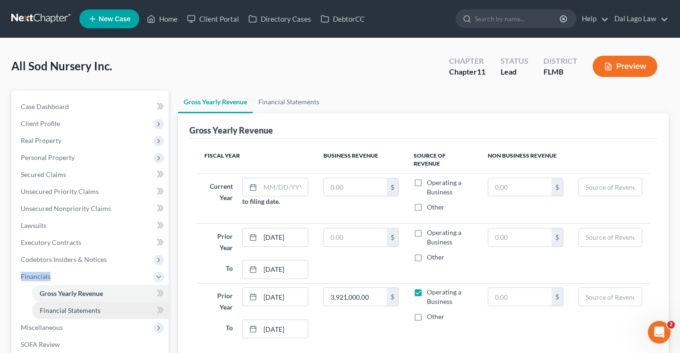
click at [88, 310] on span "Financial Statements" at bounding box center [70, 310] width 61 height 8
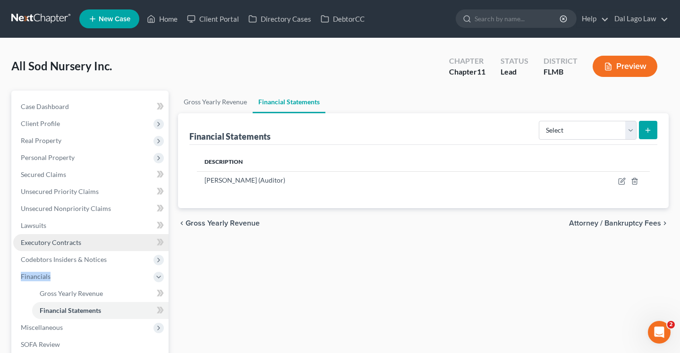
click at [81, 240] on link "Executory Contracts" at bounding box center [90, 242] width 155 height 17
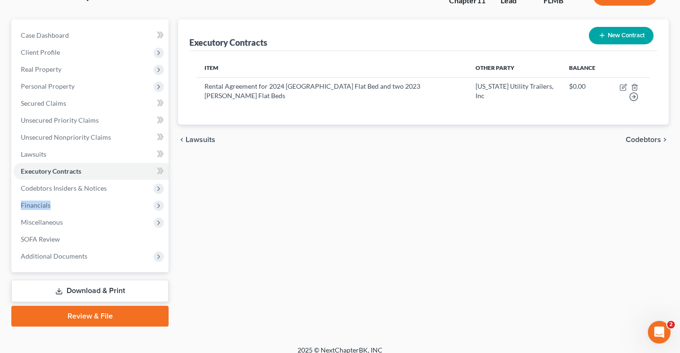
scroll to position [80, 0]
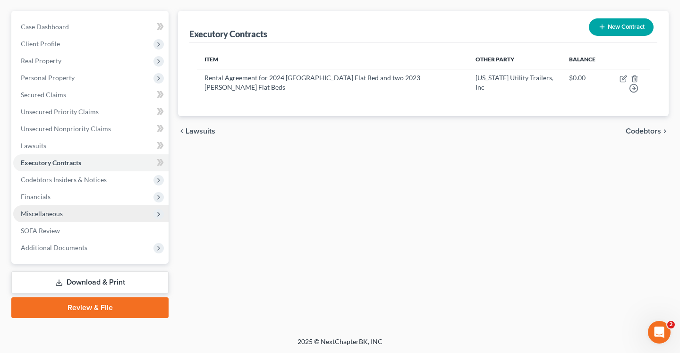
click at [72, 208] on span "Miscellaneous" at bounding box center [90, 213] width 155 height 17
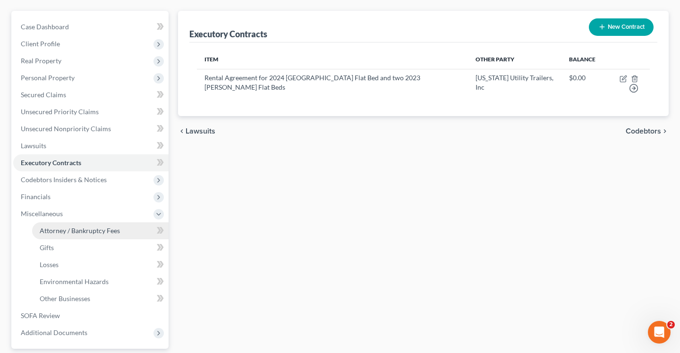
click at [80, 232] on span "Attorney / Bankruptcy Fees" at bounding box center [80, 231] width 80 height 8
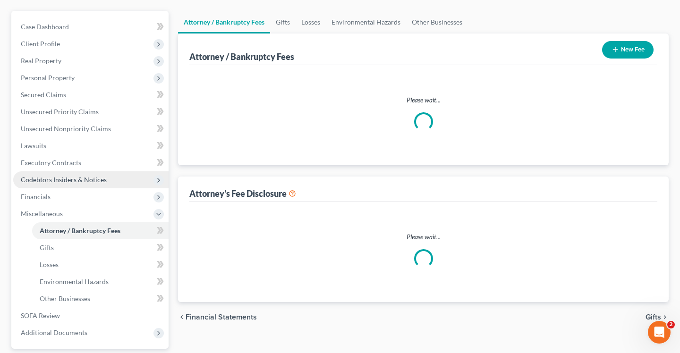
scroll to position [1, 0]
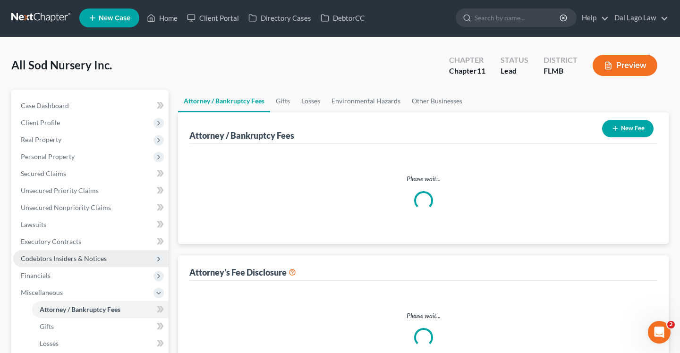
select select "0"
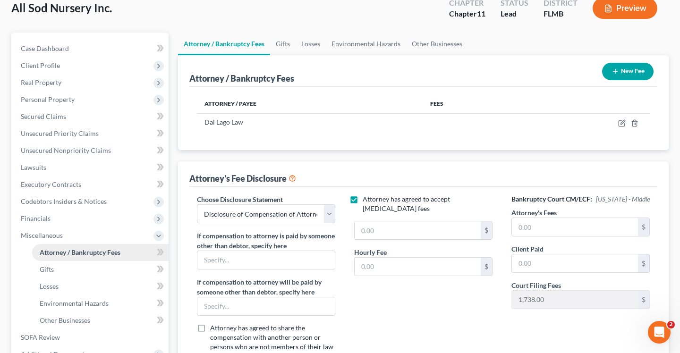
scroll to position [60, 0]
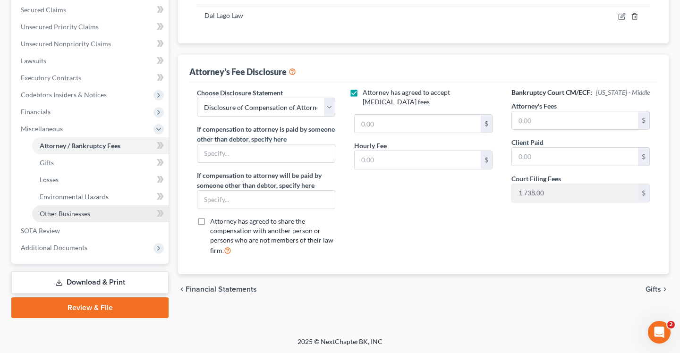
click at [77, 218] on link "Other Businesses" at bounding box center [100, 213] width 136 height 17
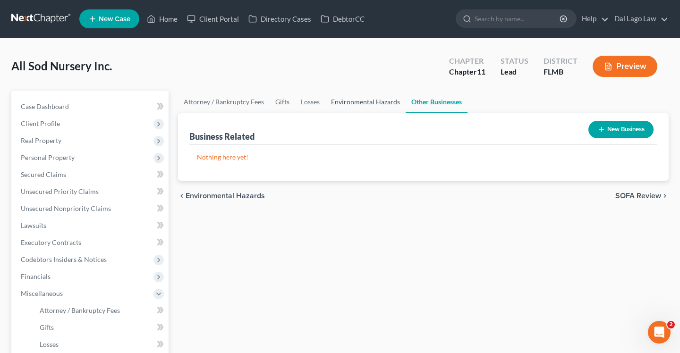
click at [361, 106] on link "Environmental Hazards" at bounding box center [365, 102] width 80 height 23
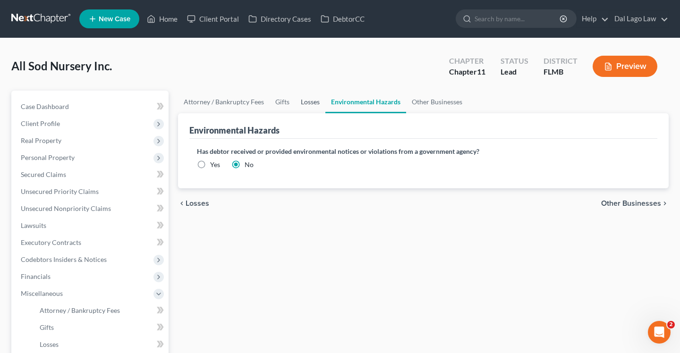
click at [305, 105] on link "Losses" at bounding box center [310, 102] width 30 height 23
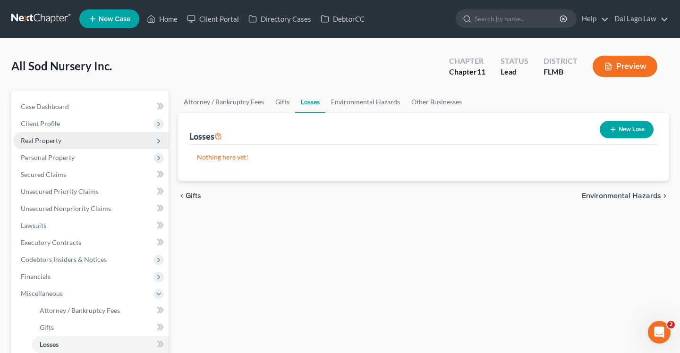
click at [63, 132] on span "Real Property" at bounding box center [90, 140] width 155 height 17
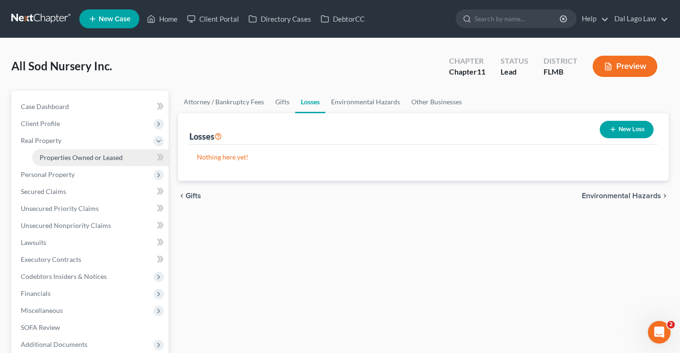
click at [72, 157] on span "Properties Owned or Leased" at bounding box center [81, 157] width 83 height 8
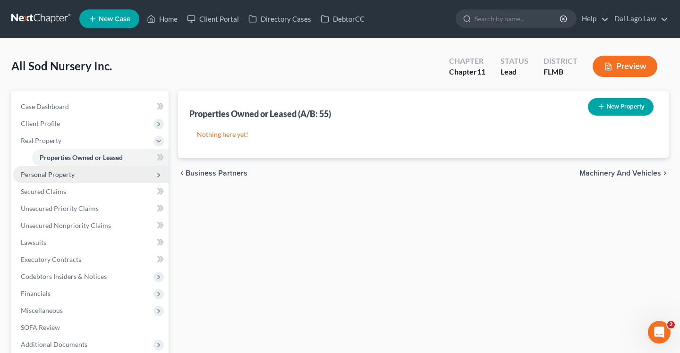
click at [68, 181] on span "Personal Property" at bounding box center [90, 174] width 155 height 17
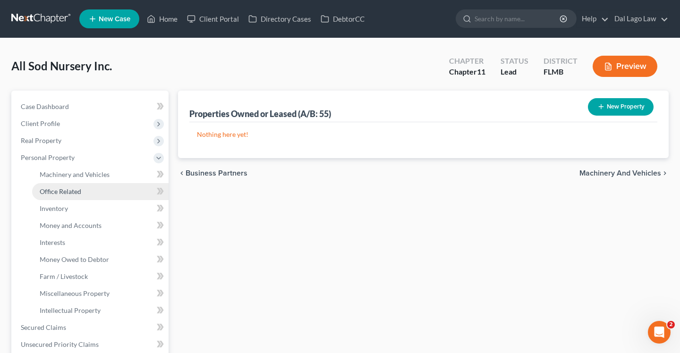
click at [66, 197] on link "Office Related" at bounding box center [100, 191] width 136 height 17
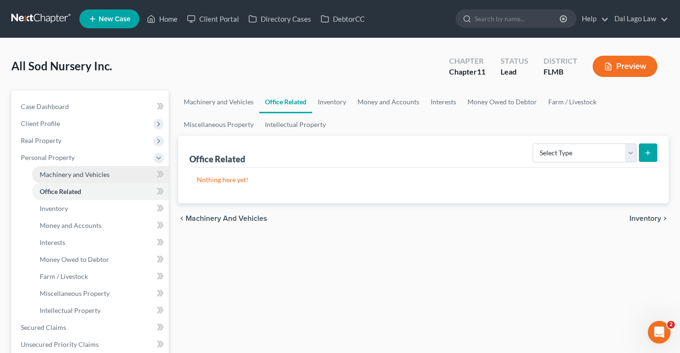
click at [70, 175] on span "Machinery and Vehicles" at bounding box center [75, 174] width 70 height 8
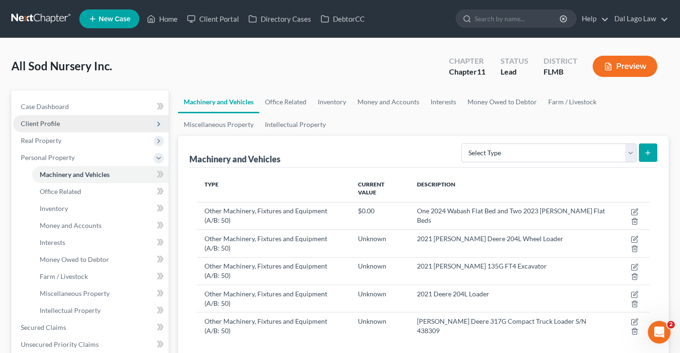
click at [59, 127] on span "Client Profile" at bounding box center [40, 123] width 39 height 8
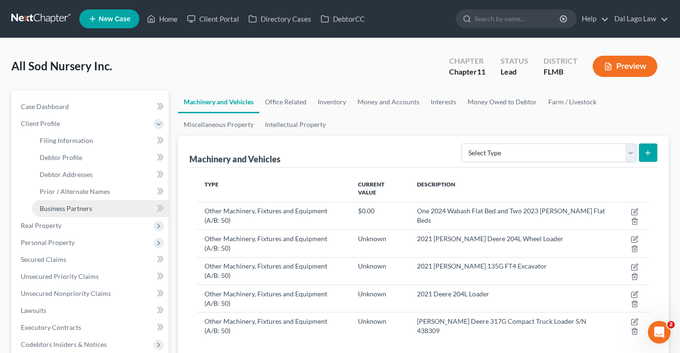
click at [89, 211] on span "Business Partners" at bounding box center [66, 208] width 52 height 8
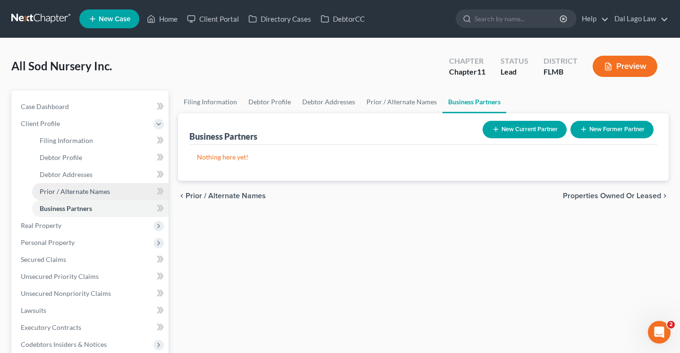
click at [92, 194] on span "Prior / Alternate Names" at bounding box center [75, 191] width 70 height 8
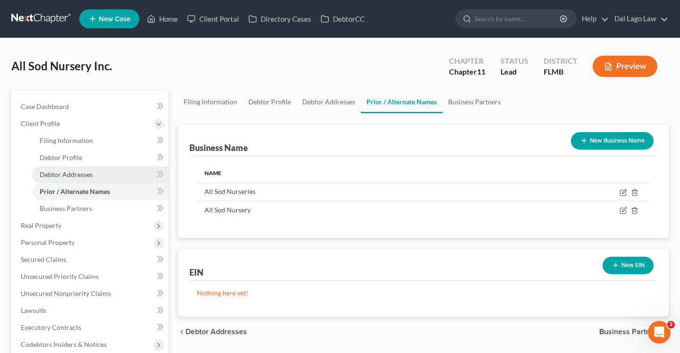
click at [90, 177] on span "Debtor Addresses" at bounding box center [66, 174] width 53 height 8
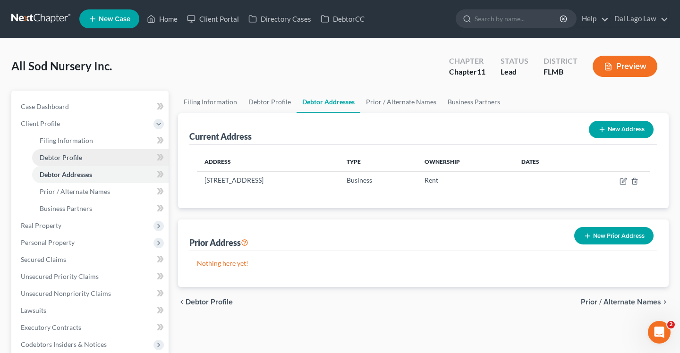
click at [86, 159] on link "Debtor Profile" at bounding box center [100, 157] width 136 height 17
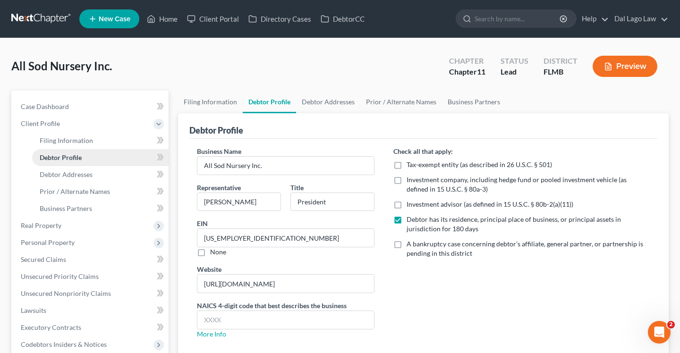
radio input "true"
click at [330, 106] on link "Debtor Addresses" at bounding box center [328, 102] width 64 height 23
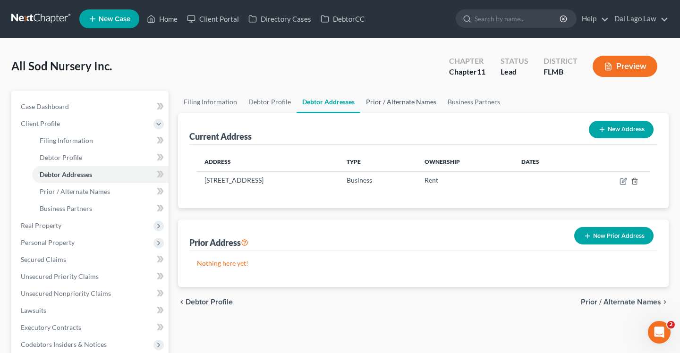
click at [396, 97] on link "Prior / Alternate Names" at bounding box center [401, 102] width 82 height 23
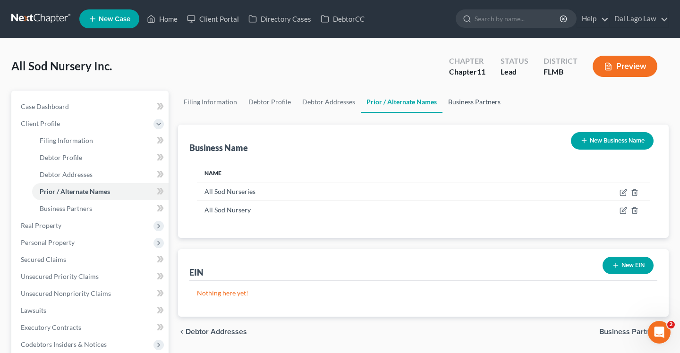
click at [476, 100] on link "Business Partners" at bounding box center [474, 102] width 64 height 23
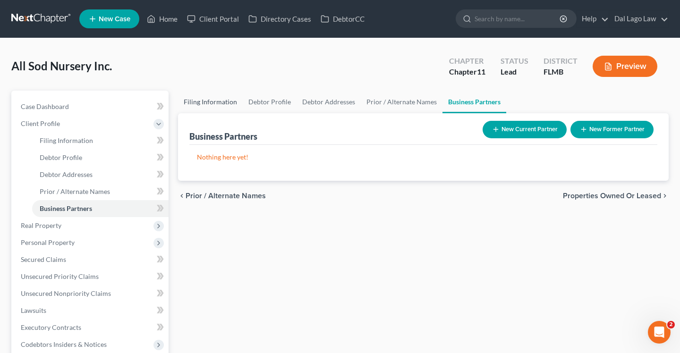
click at [221, 97] on link "Filing Information" at bounding box center [210, 102] width 65 height 23
select select "3"
select select "1"
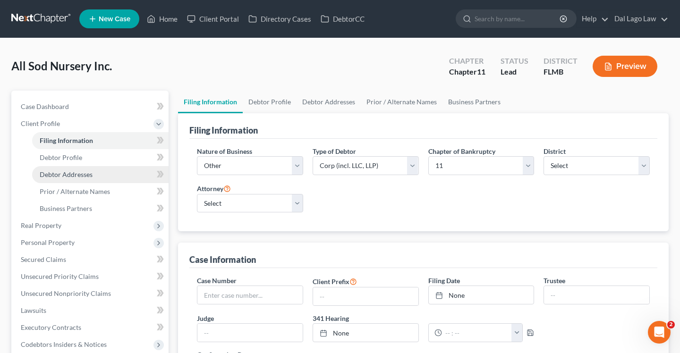
click at [58, 172] on span "Debtor Addresses" at bounding box center [66, 174] width 53 height 8
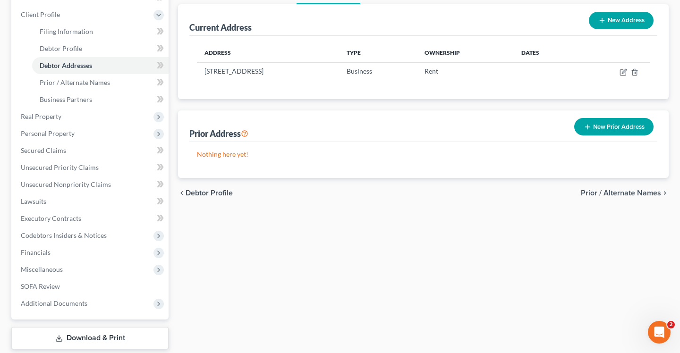
scroll to position [165, 0]
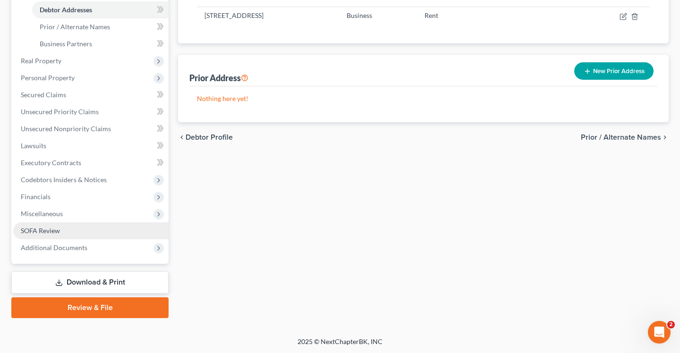
click at [43, 227] on span "SOFA Review" at bounding box center [40, 231] width 39 height 8
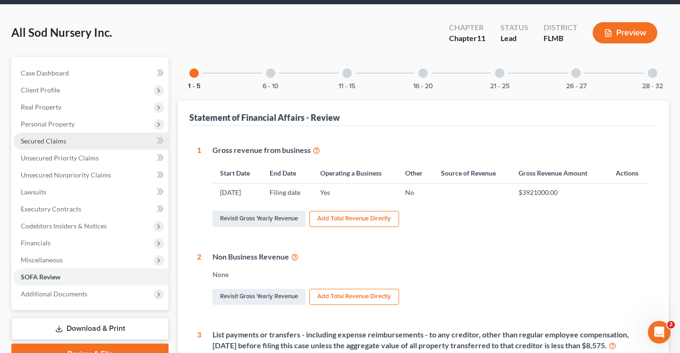
scroll to position [44, 0]
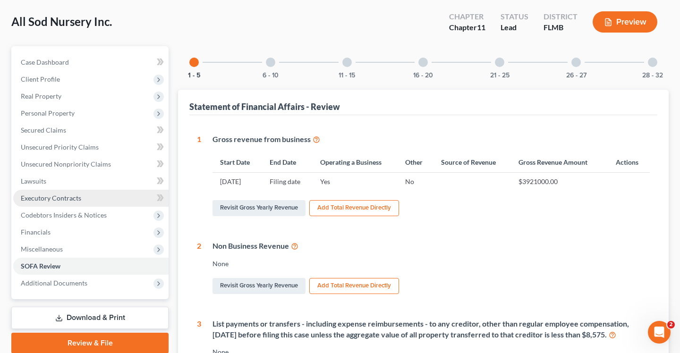
click at [83, 194] on link "Executory Contracts" at bounding box center [90, 198] width 155 height 17
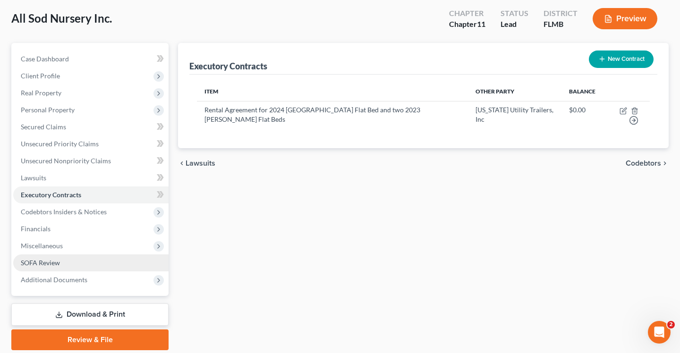
click at [58, 266] on span "SOFA Review" at bounding box center [40, 263] width 39 height 8
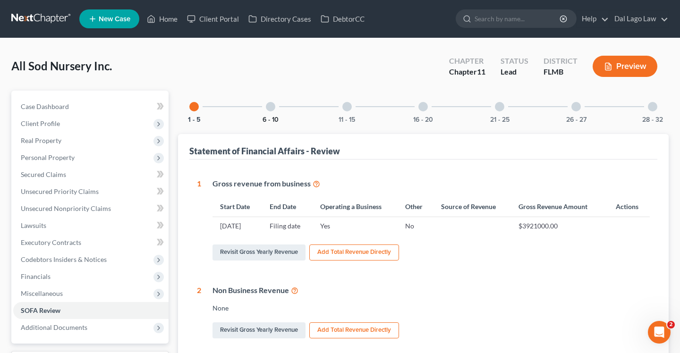
drag, startPoint x: 268, startPoint y: 118, endPoint x: 279, endPoint y: 127, distance: 13.7
click at [268, 118] on button "6 - 10" at bounding box center [271, 120] width 16 height 7
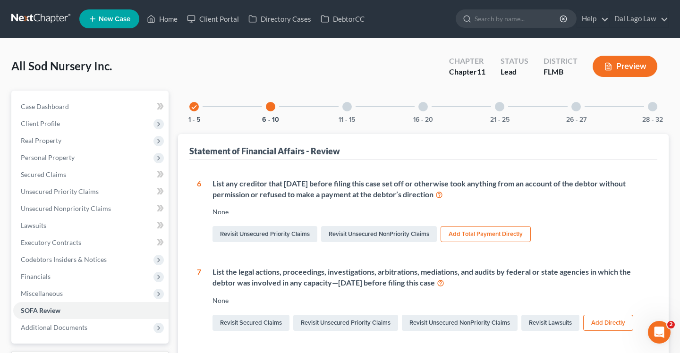
click at [351, 112] on div "11 - 15" at bounding box center [347, 107] width 32 height 32
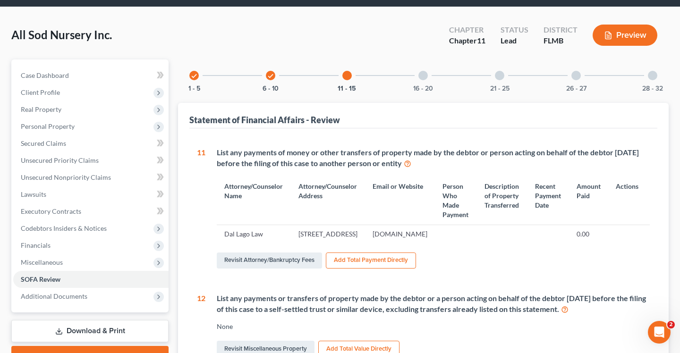
scroll to position [4, 0]
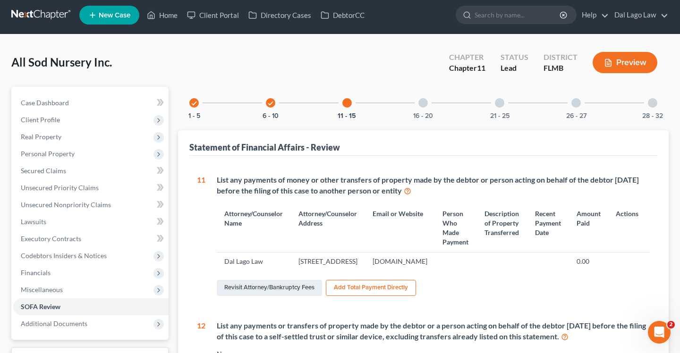
click at [423, 105] on div at bounding box center [422, 102] width 9 height 9
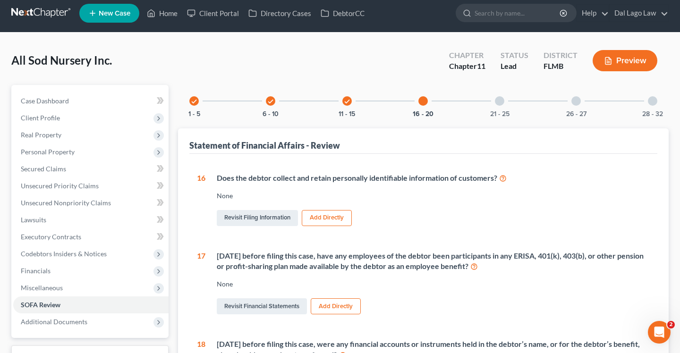
scroll to position [0, 0]
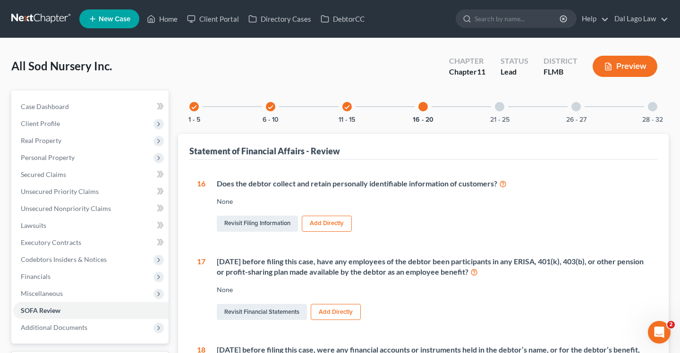
click at [511, 113] on div "21 - 25" at bounding box center [500, 107] width 32 height 32
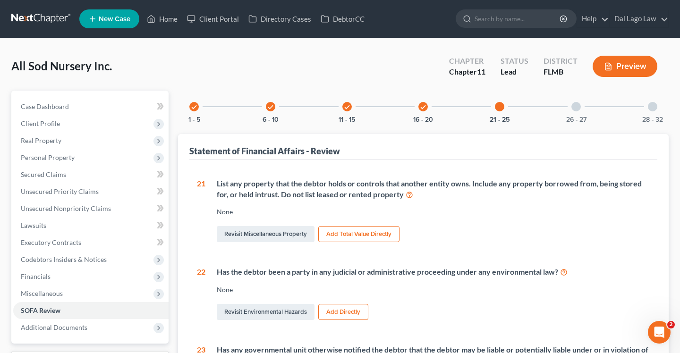
click at [582, 103] on div "26 - 27" at bounding box center [576, 107] width 32 height 32
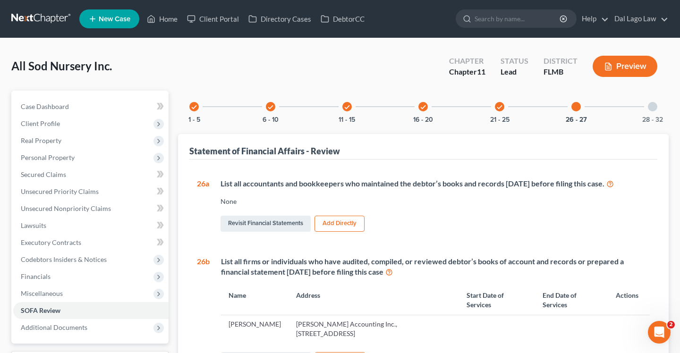
click at [659, 110] on div "28 - 32" at bounding box center [653, 107] width 32 height 32
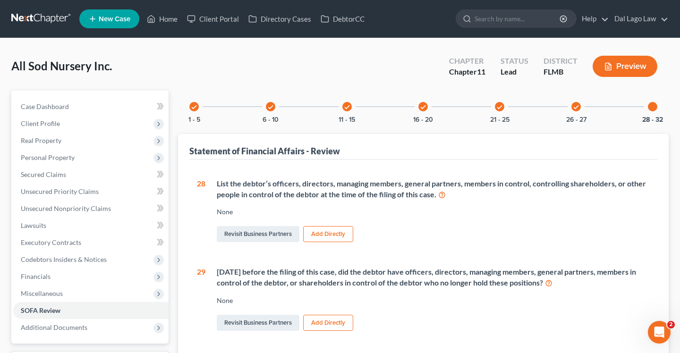
click at [499, 107] on icon "check" at bounding box center [499, 107] width 7 height 7
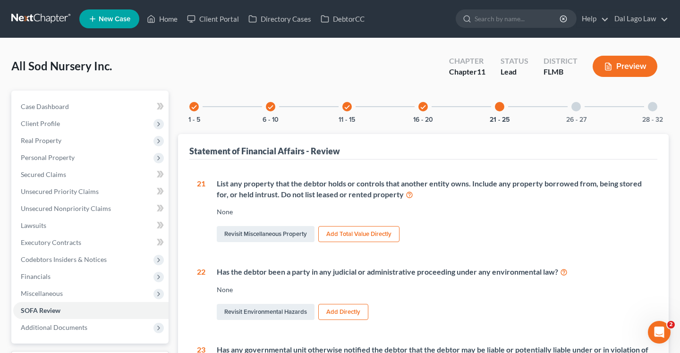
click at [422, 112] on div "check 16 - 20" at bounding box center [423, 107] width 32 height 32
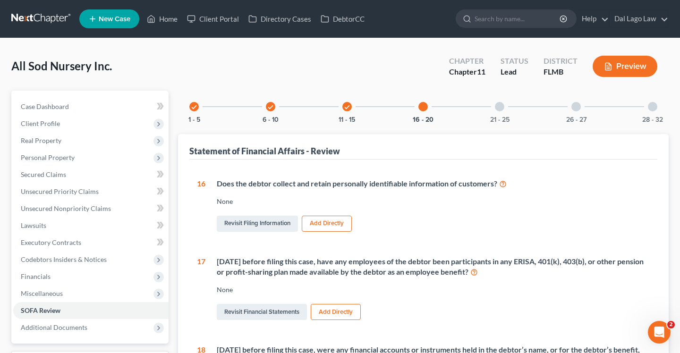
click at [345, 104] on icon "check" at bounding box center [347, 107] width 7 height 7
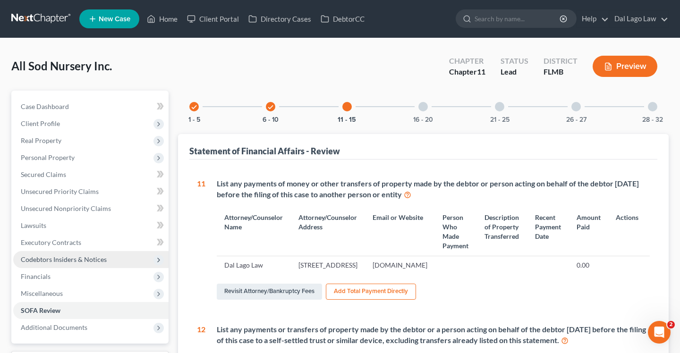
click at [67, 254] on span "Codebtors Insiders & Notices" at bounding box center [90, 259] width 155 height 17
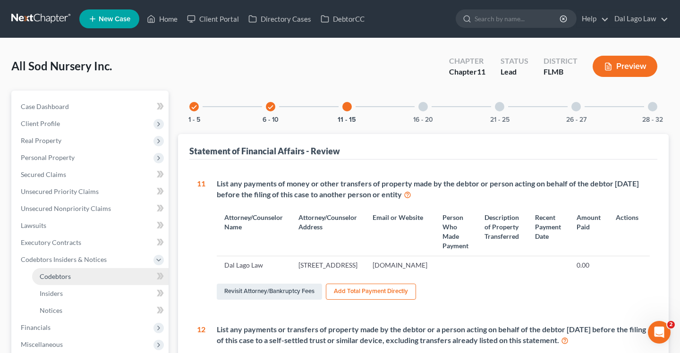
click at [73, 283] on link "Codebtors" at bounding box center [100, 276] width 136 height 17
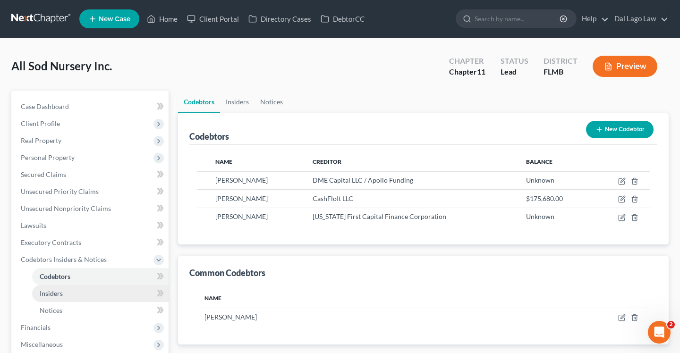
click at [55, 292] on span "Insiders" at bounding box center [51, 293] width 23 height 8
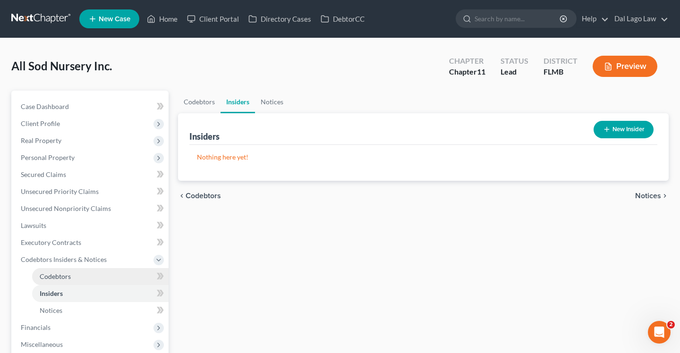
click at [71, 276] on link "Codebtors" at bounding box center [100, 276] width 136 height 17
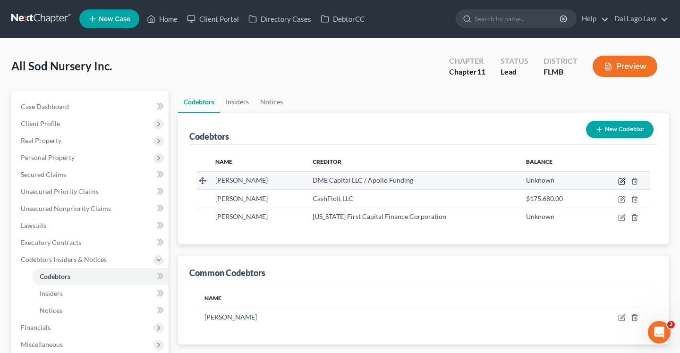
click at [622, 181] on icon "button" at bounding box center [622, 180] width 4 height 4
select select "9"
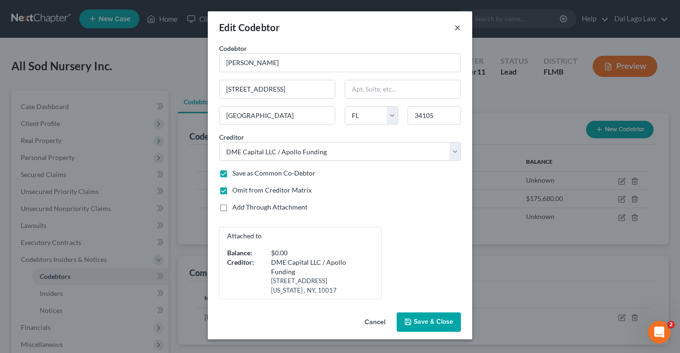
click at [459, 25] on button "×" at bounding box center [457, 27] width 7 height 11
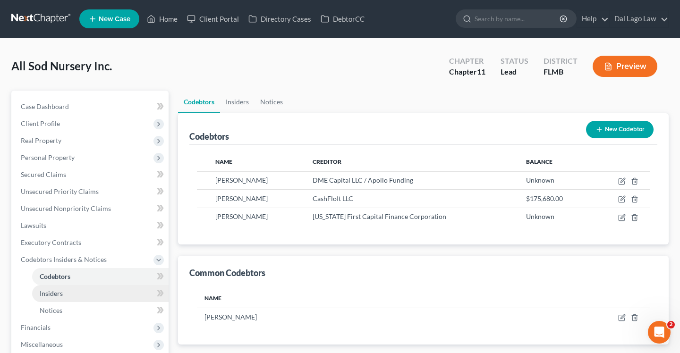
click at [77, 290] on link "Insiders" at bounding box center [100, 293] width 136 height 17
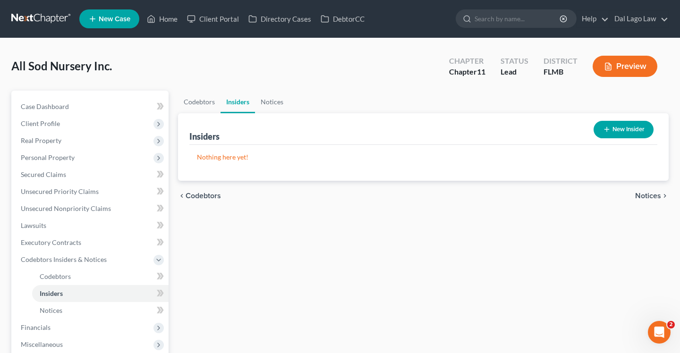
click at [610, 127] on button "New Insider" at bounding box center [624, 129] width 60 height 17
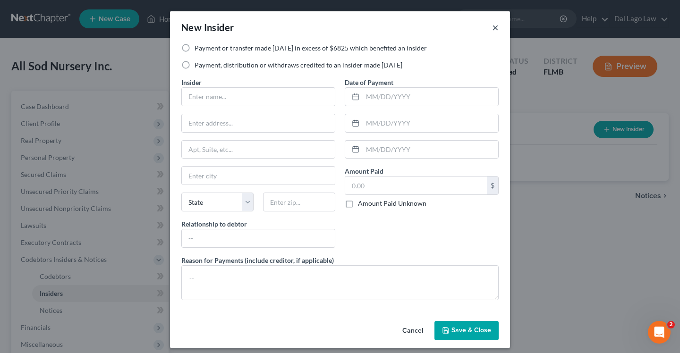
click at [495, 27] on button "×" at bounding box center [495, 27] width 7 height 11
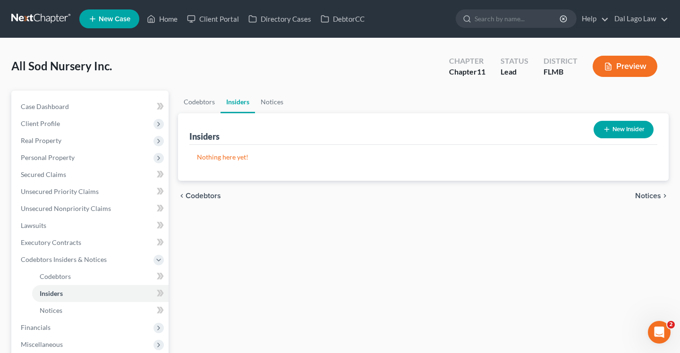
click at [607, 131] on line "button" at bounding box center [607, 129] width 0 height 4
